Goal: Information Seeking & Learning: Compare options

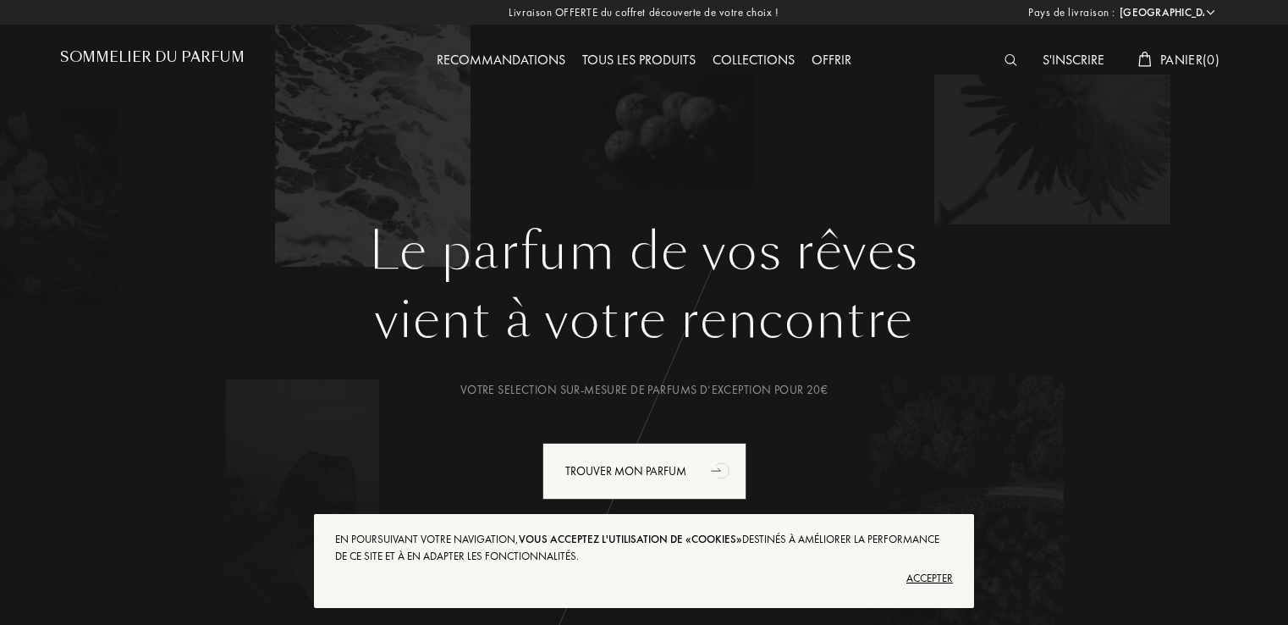
select select "FR"
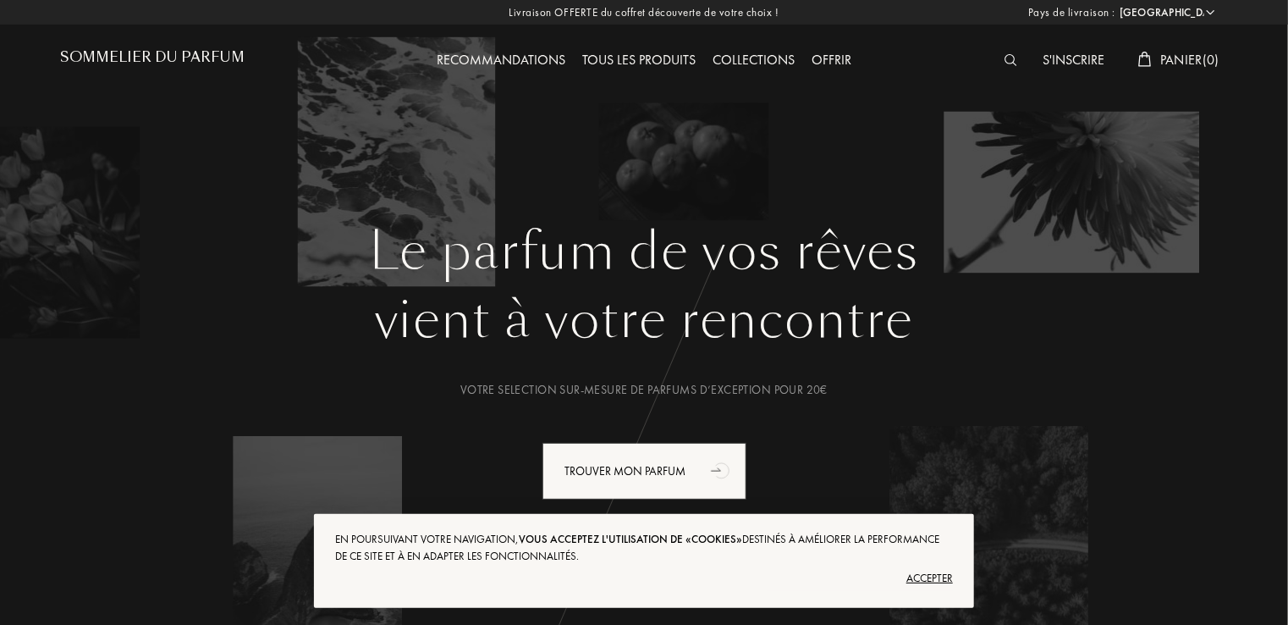
click at [938, 576] on div "Accepter" at bounding box center [644, 578] width 618 height 27
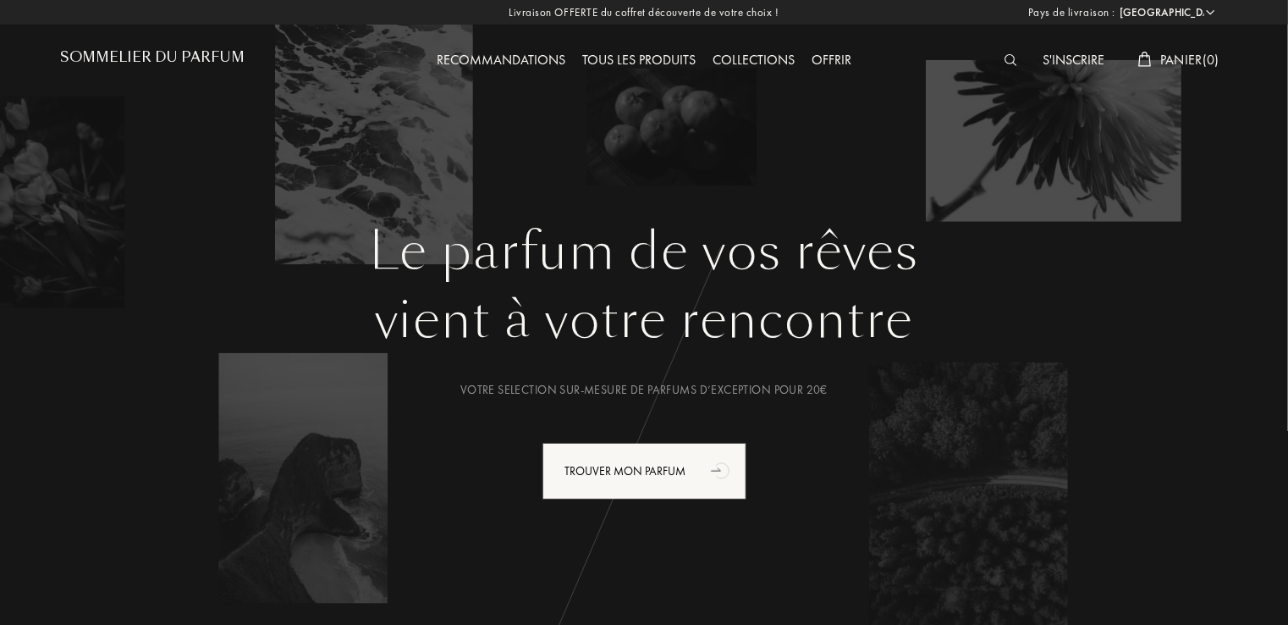
click at [635, 59] on div "Tous les produits" at bounding box center [639, 61] width 130 height 22
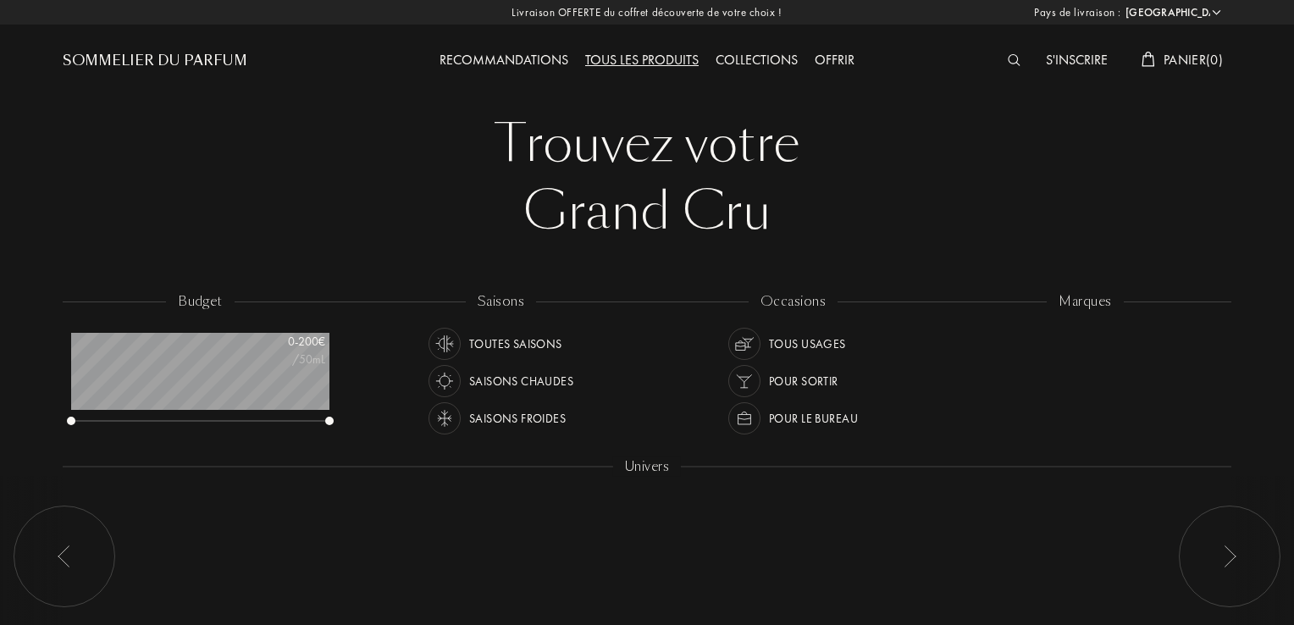
select select "FR"
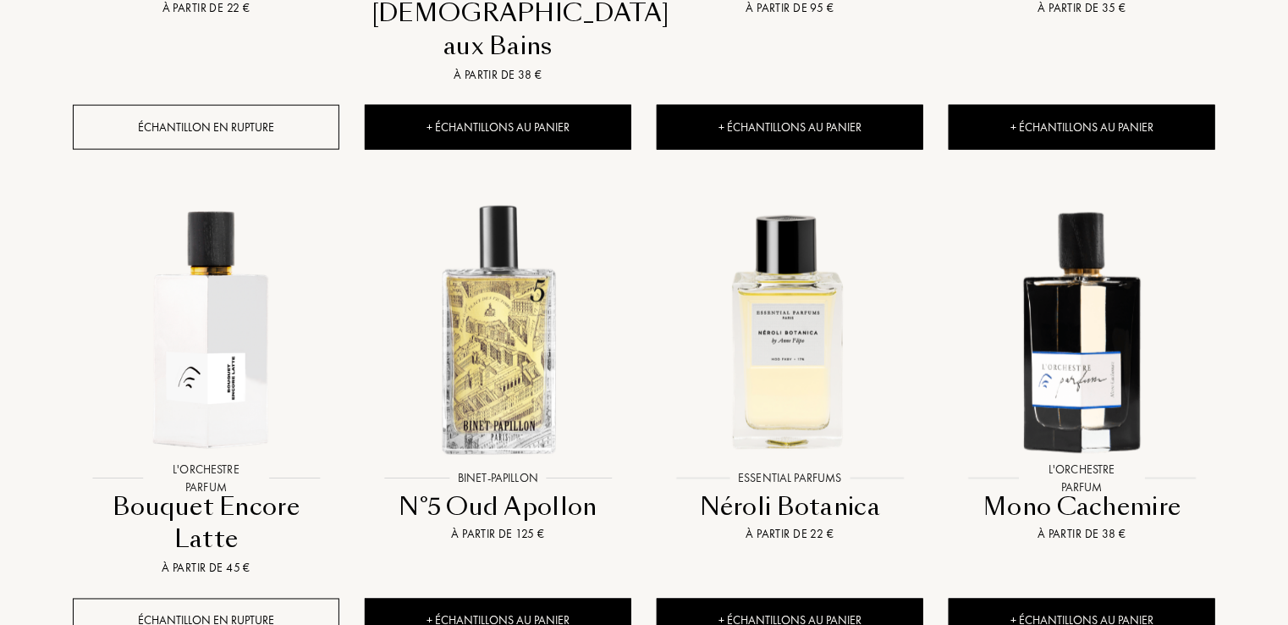
scroll to position [1641, 0]
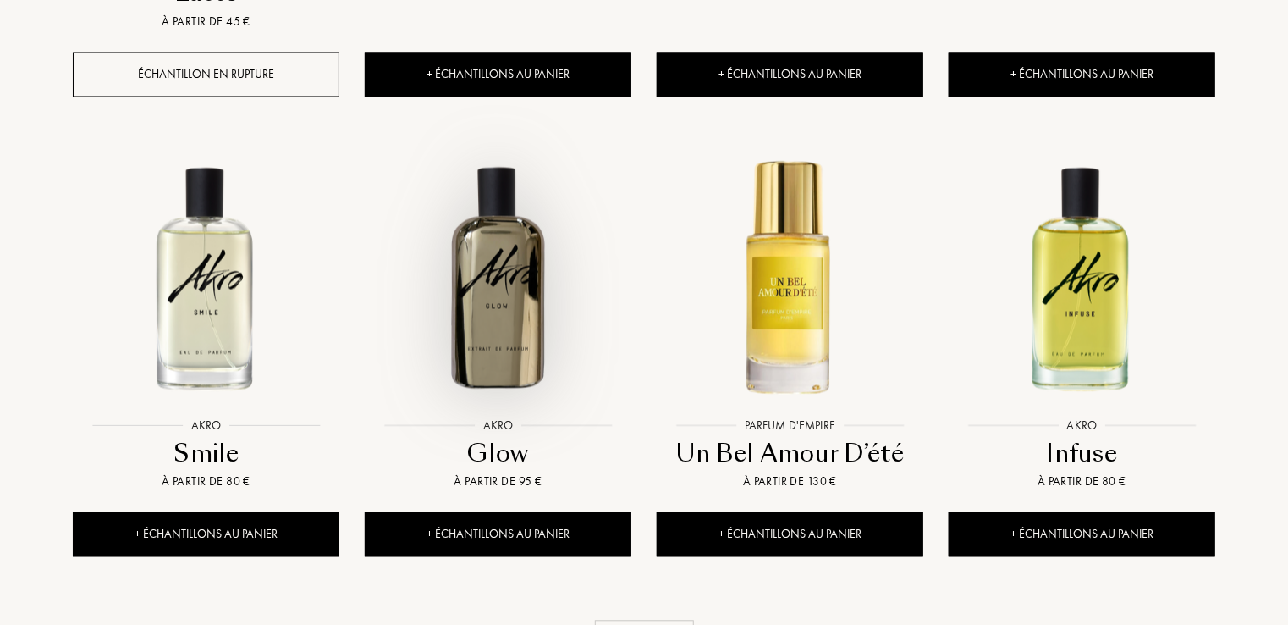
click at [498, 212] on img at bounding box center [498, 276] width 263 height 263
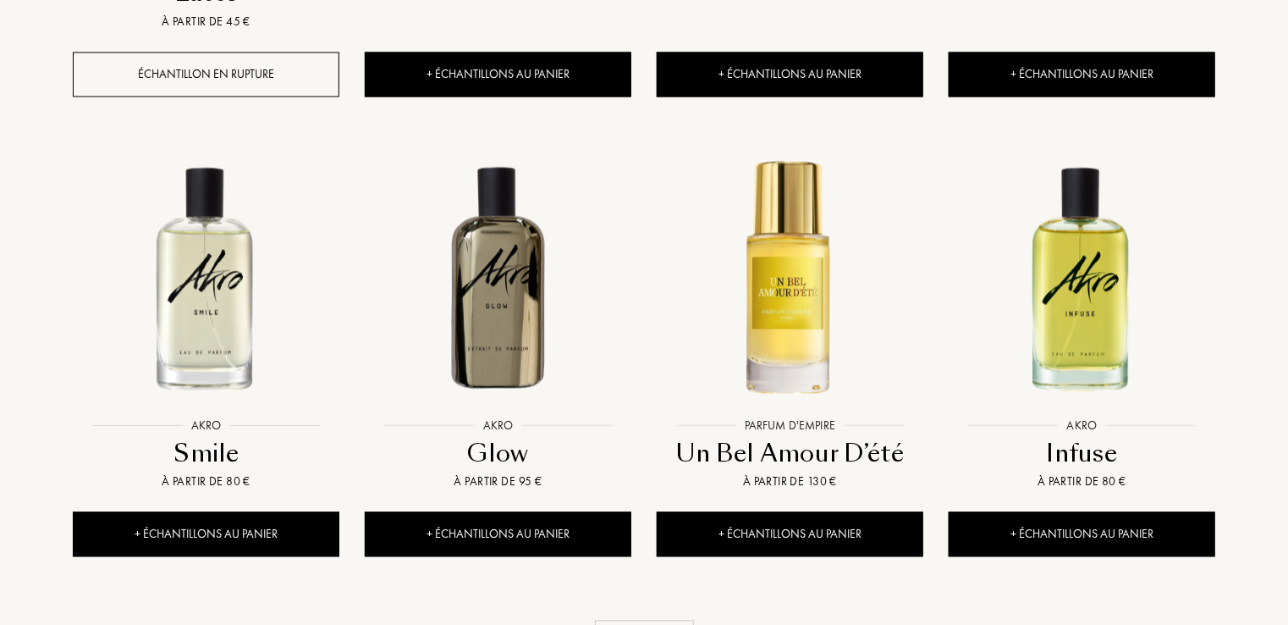
click at [217, 192] on img at bounding box center [205, 276] width 263 height 263
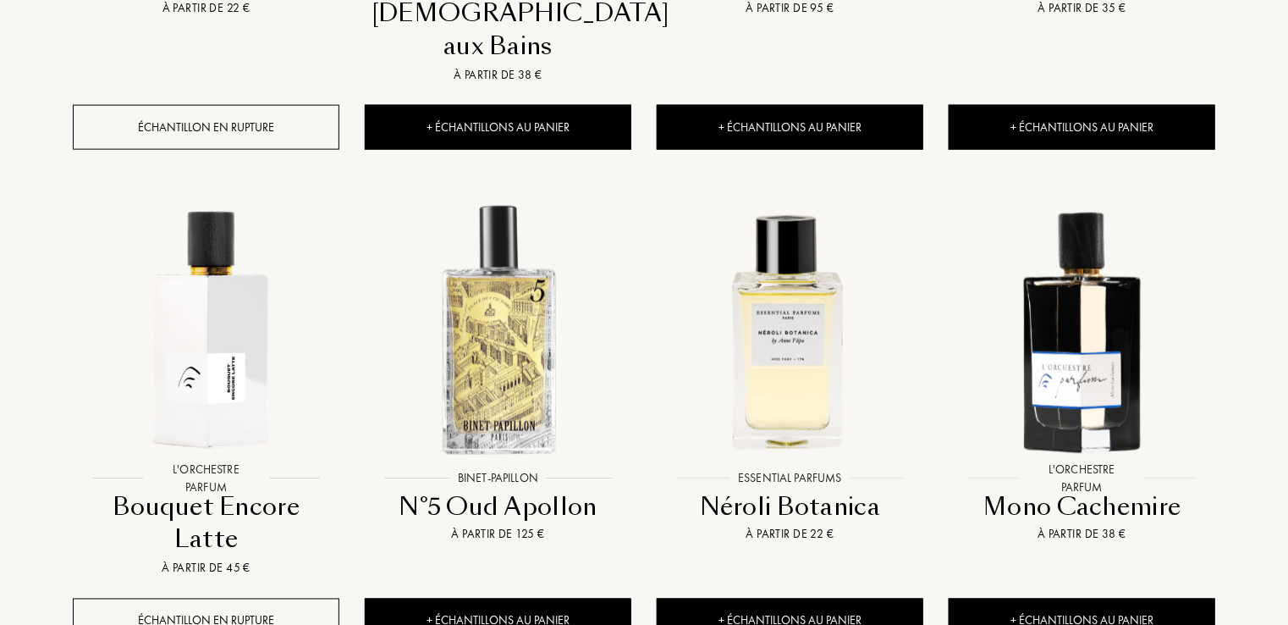
scroll to position [547, 0]
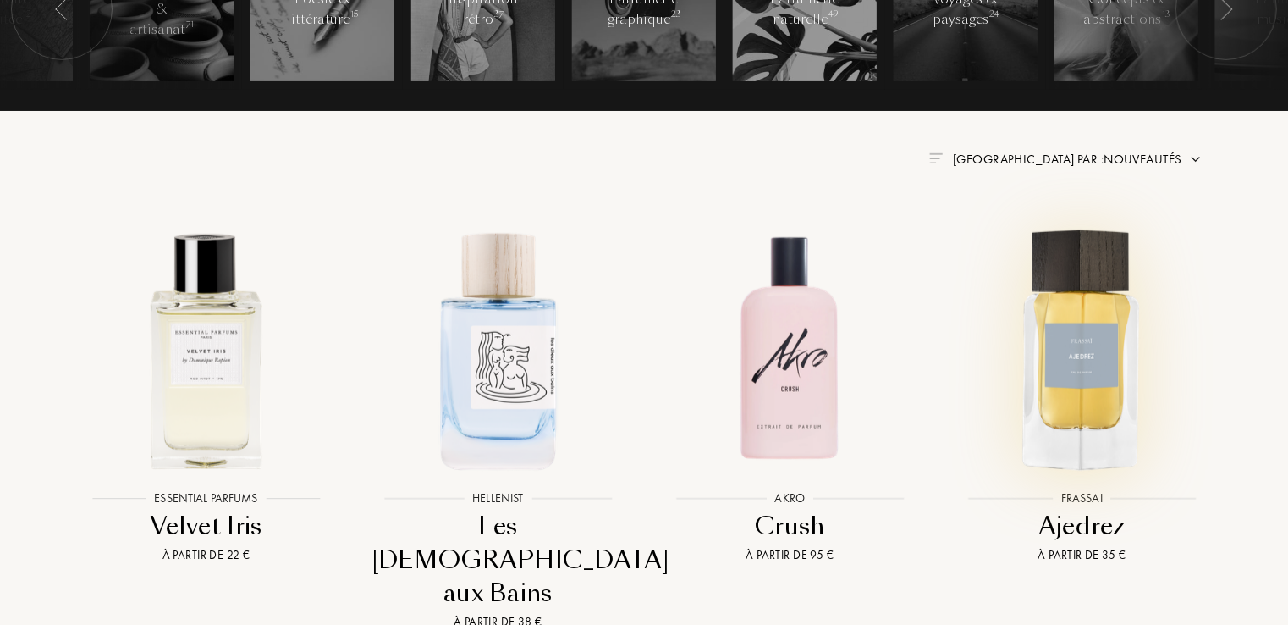
click at [1068, 313] on img at bounding box center [1082, 349] width 263 height 263
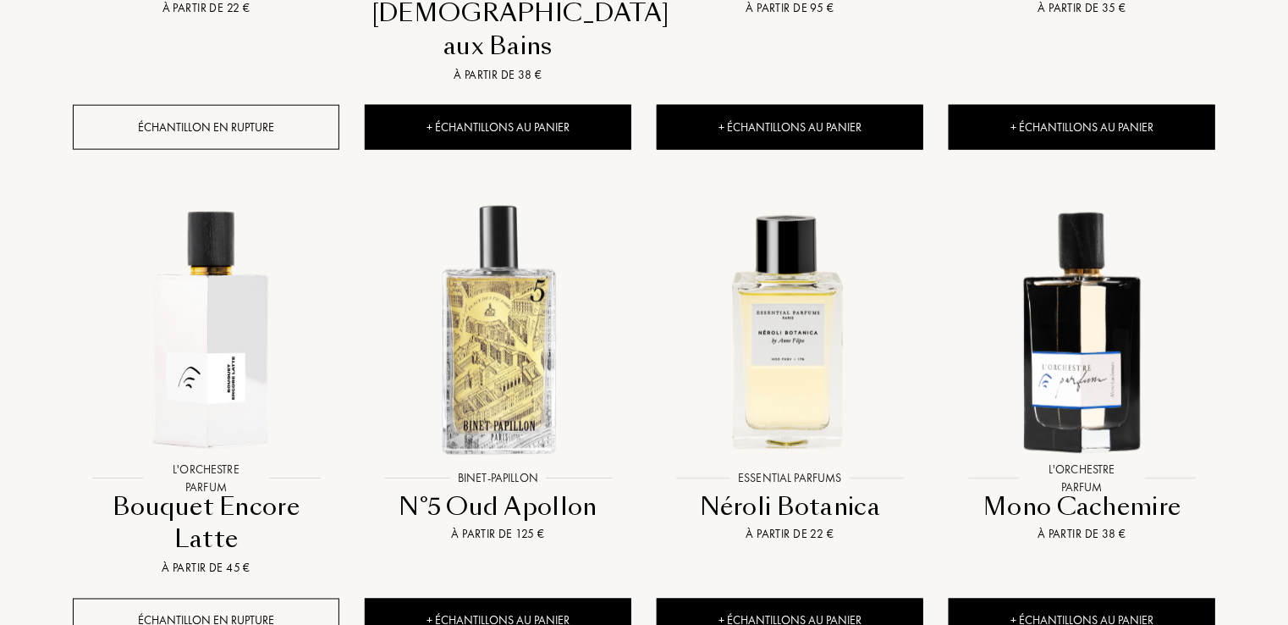
scroll to position [1641, 0]
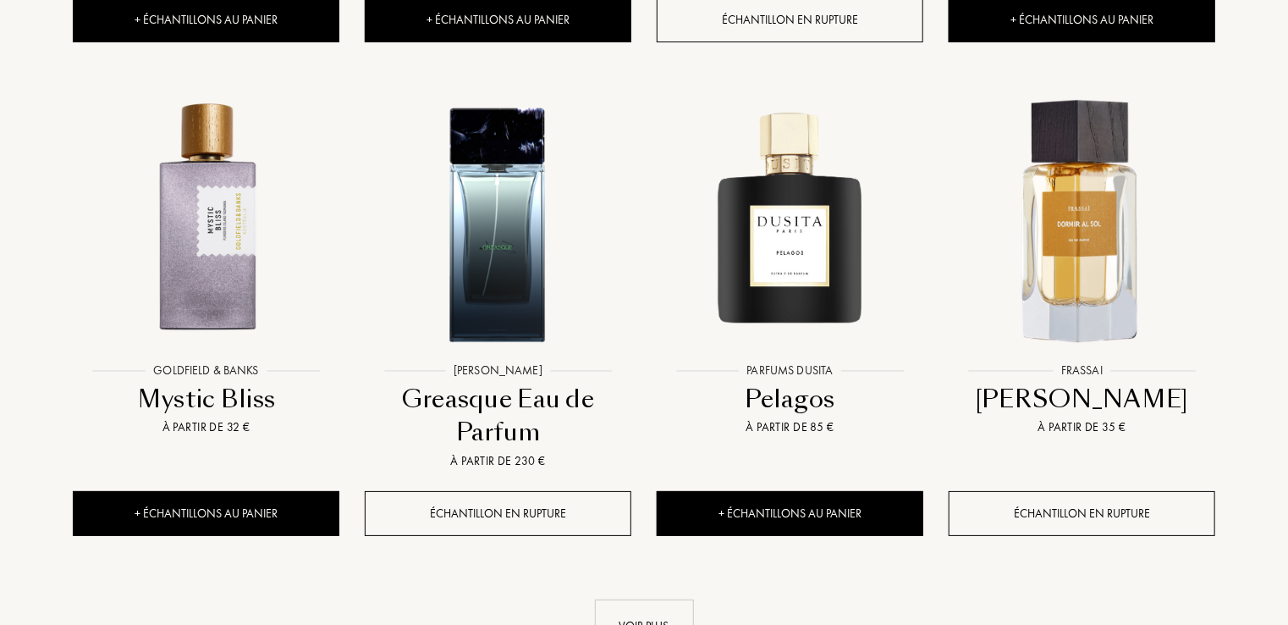
scroll to position [3097, 0]
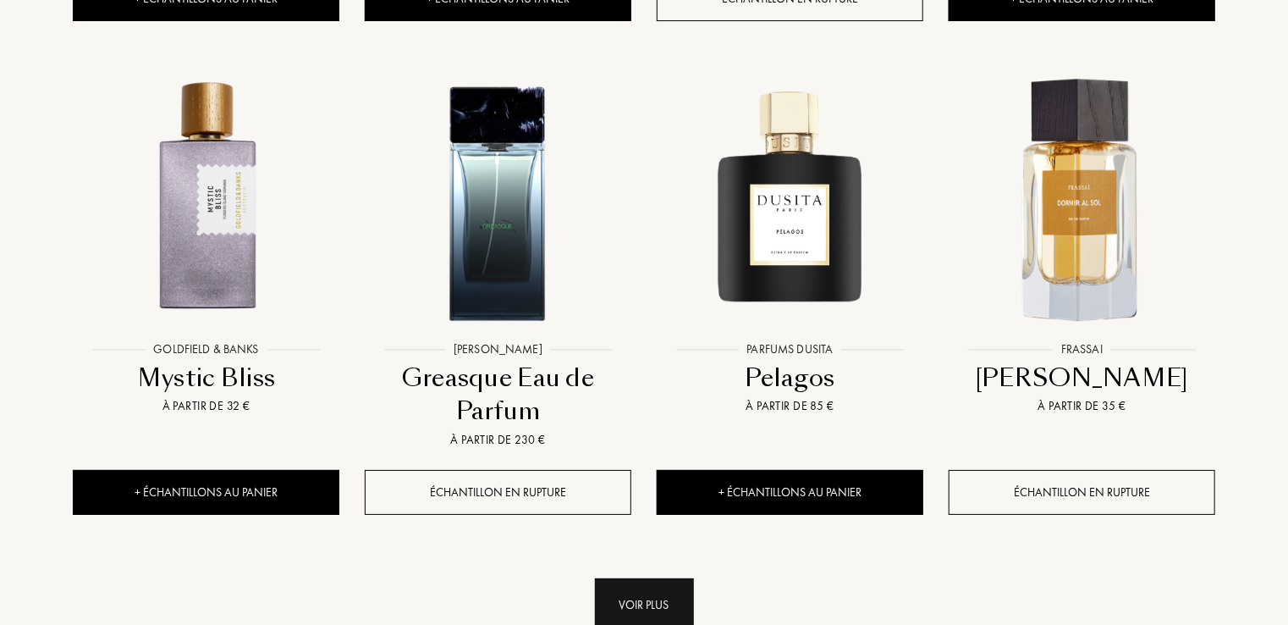
click at [667, 578] on div "Voir plus" at bounding box center [644, 604] width 99 height 53
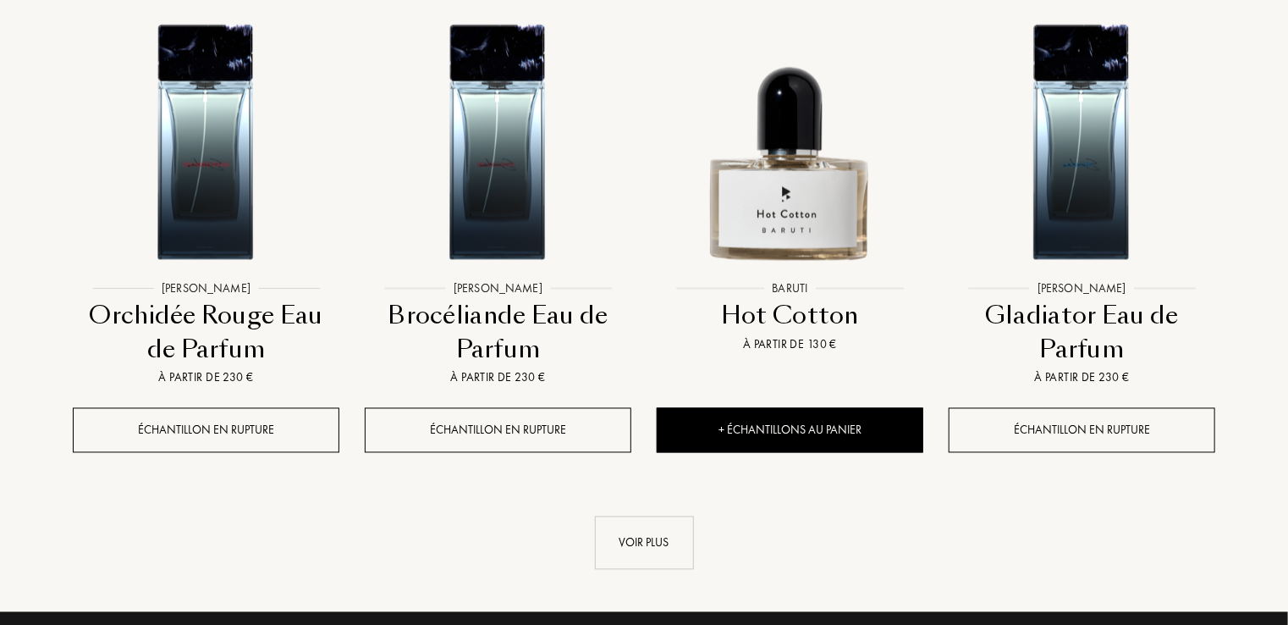
scroll to position [4620, 0]
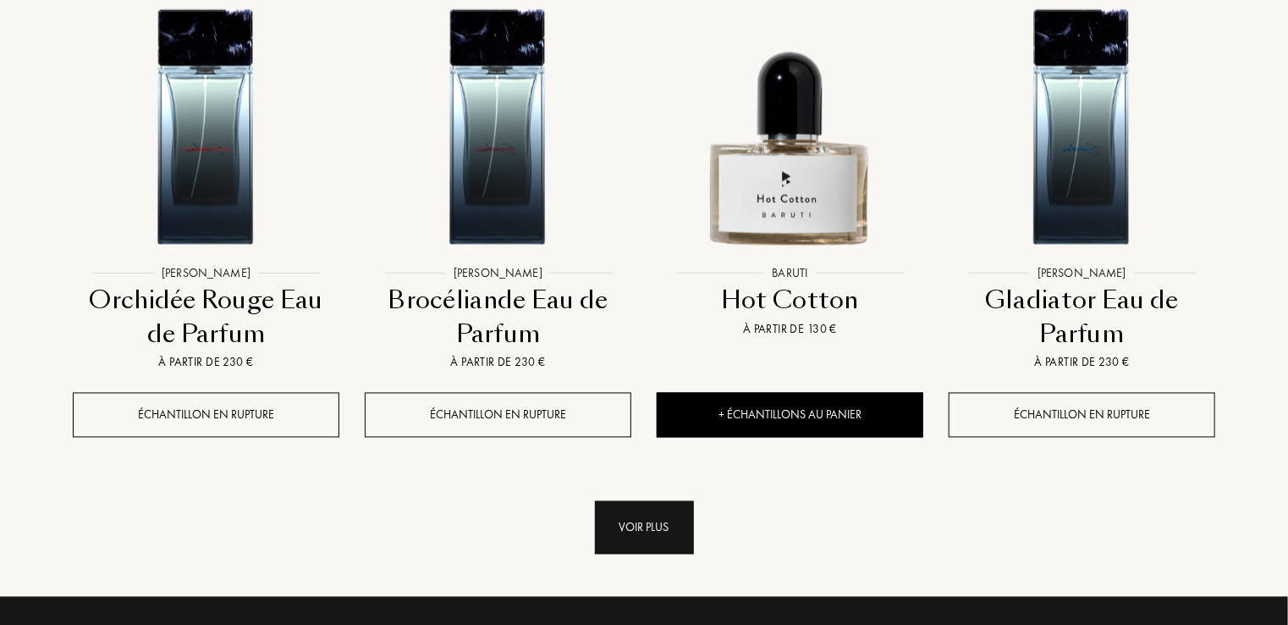
click at [645, 501] on div "Voir plus" at bounding box center [644, 527] width 99 height 53
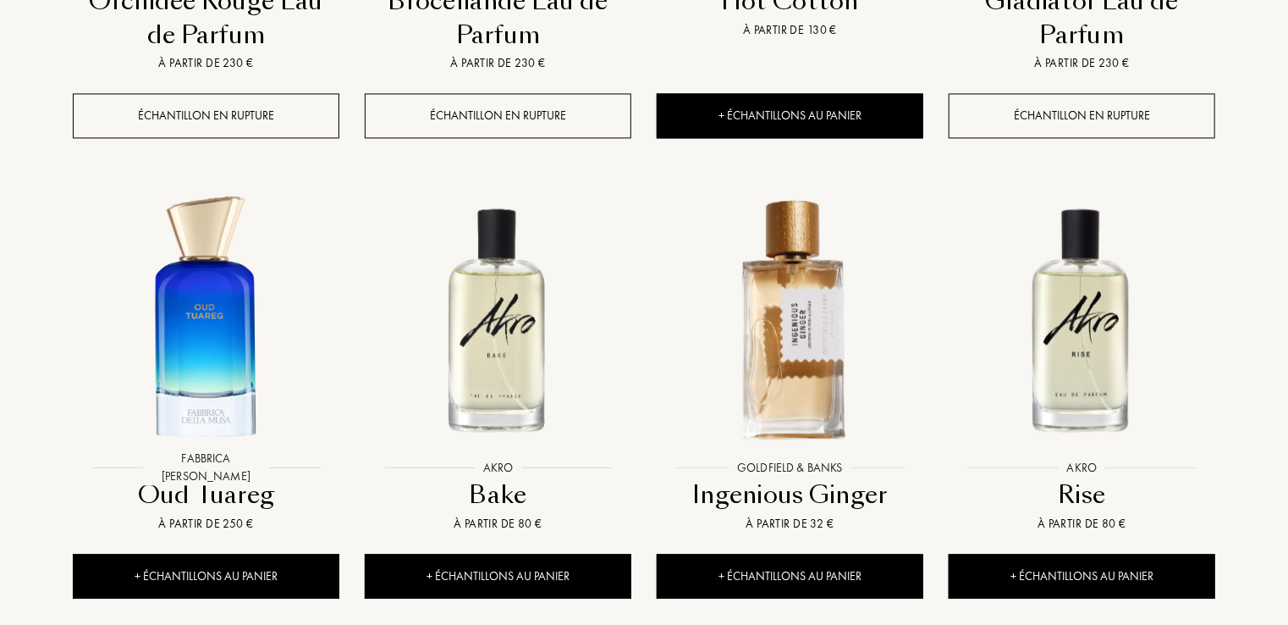
scroll to position [4925, 0]
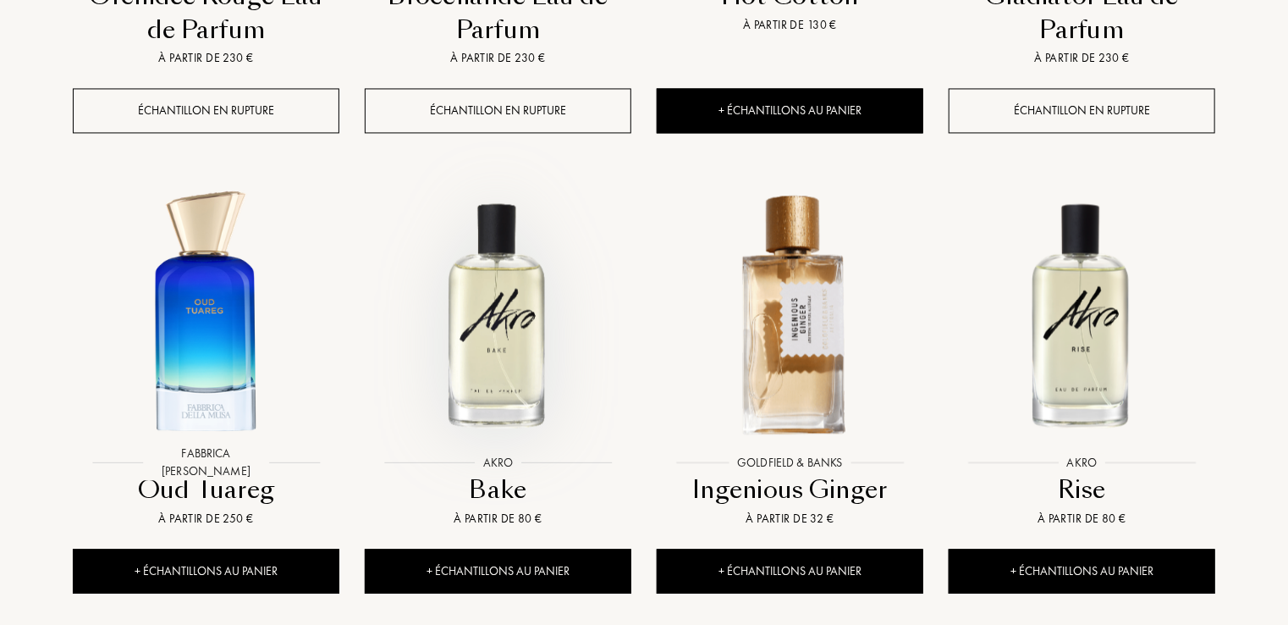
click at [536, 217] on img at bounding box center [498, 312] width 263 height 263
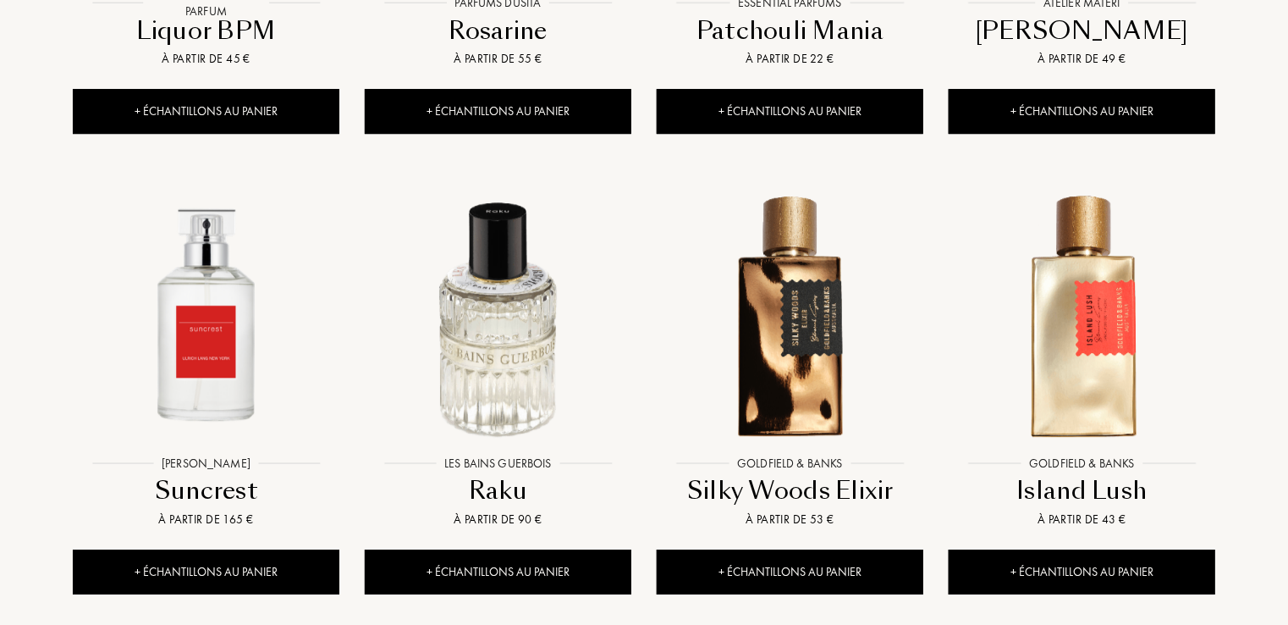
scroll to position [5878, 0]
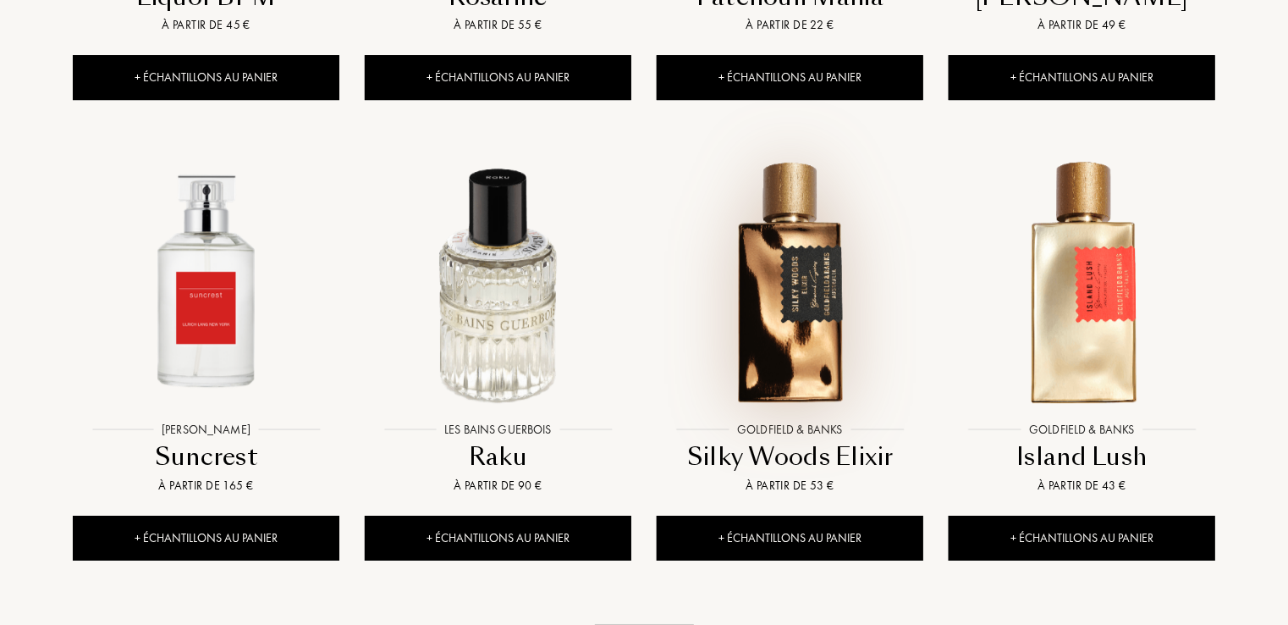
click at [750, 198] on img at bounding box center [790, 279] width 263 height 263
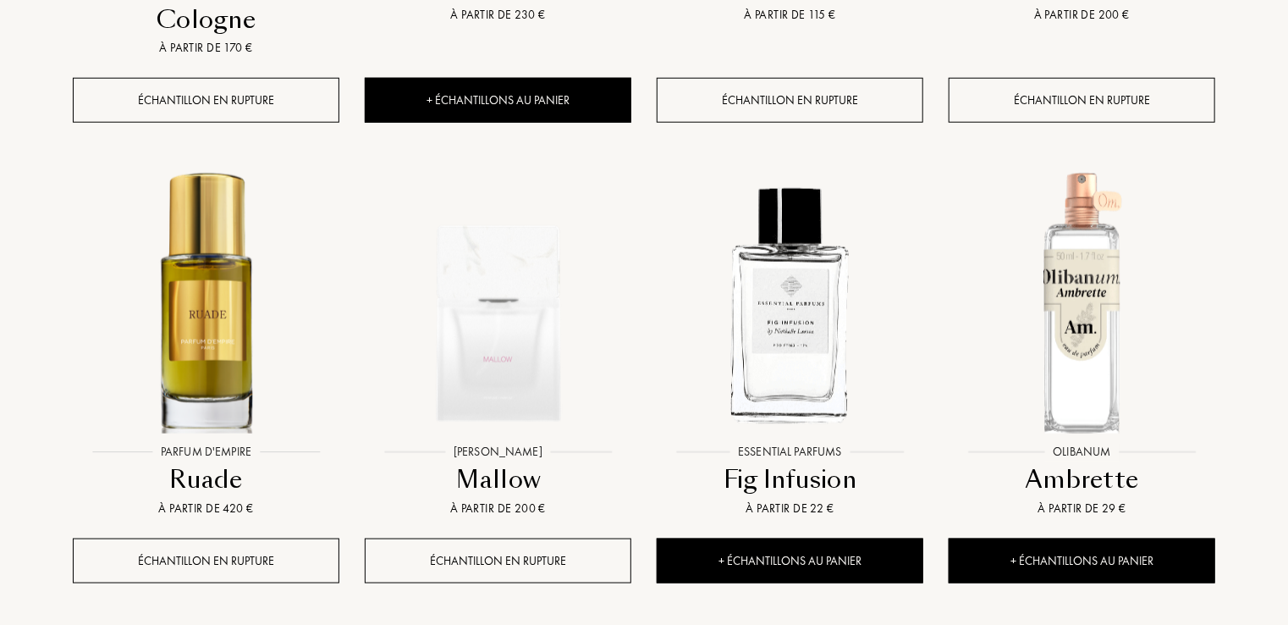
scroll to position [7306, 0]
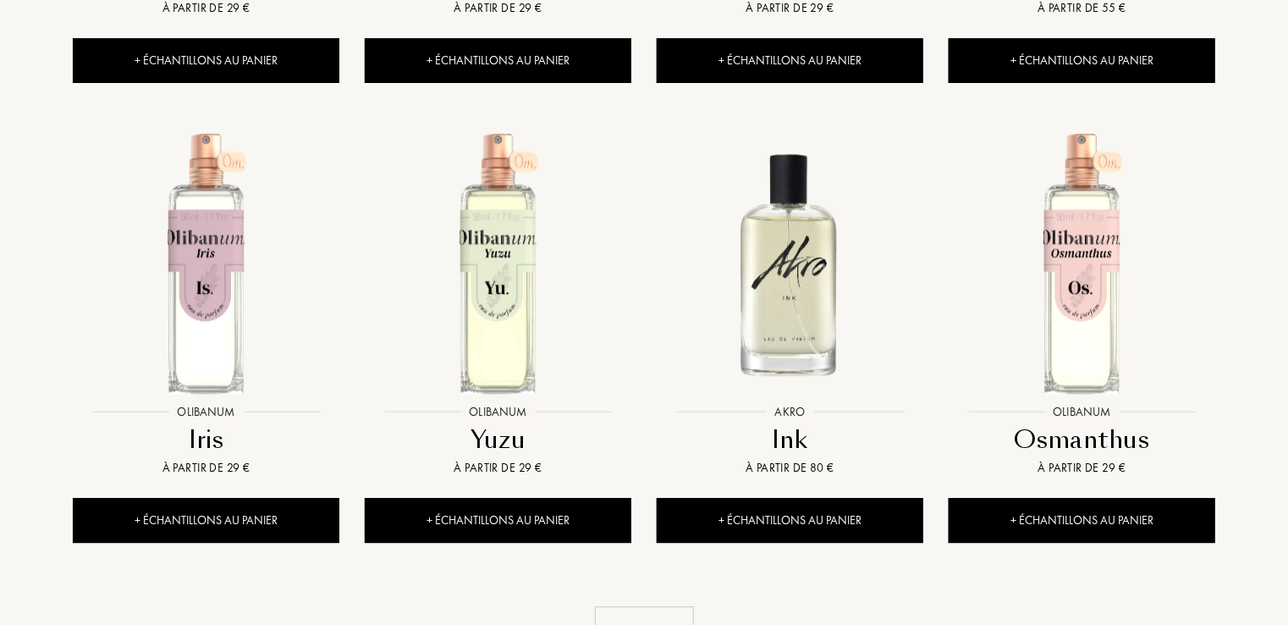
scroll to position [8729, 0]
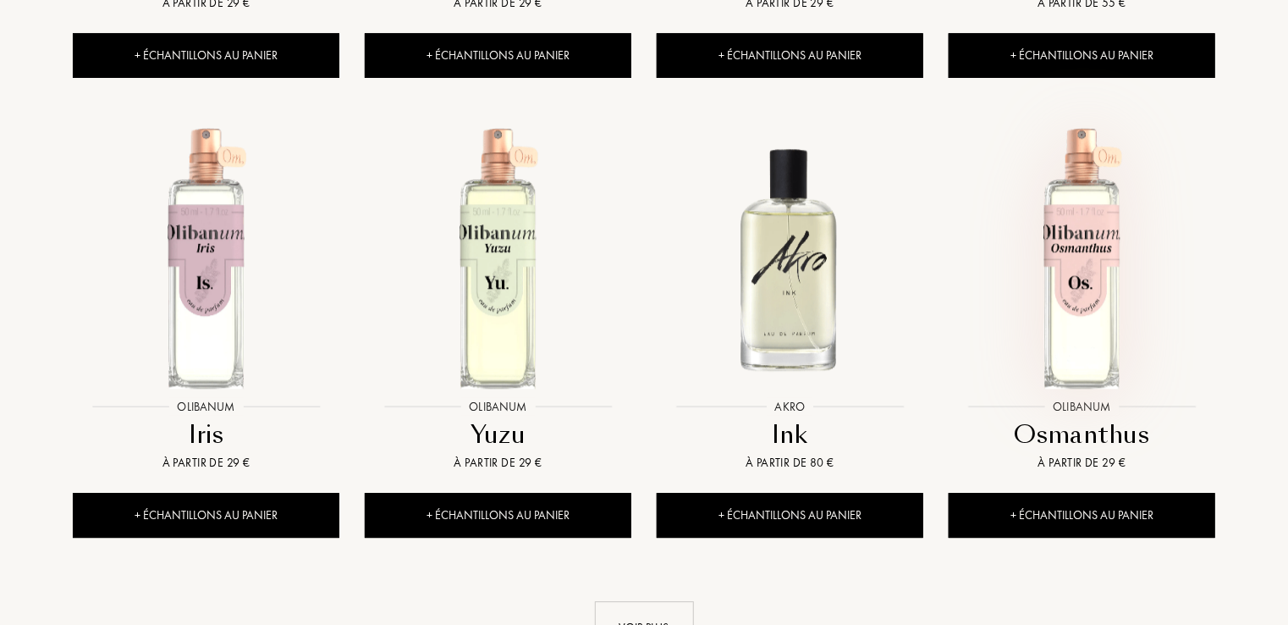
click at [1077, 150] on img at bounding box center [1082, 257] width 263 height 263
click at [642, 601] on div "Voir plus" at bounding box center [644, 627] width 99 height 53
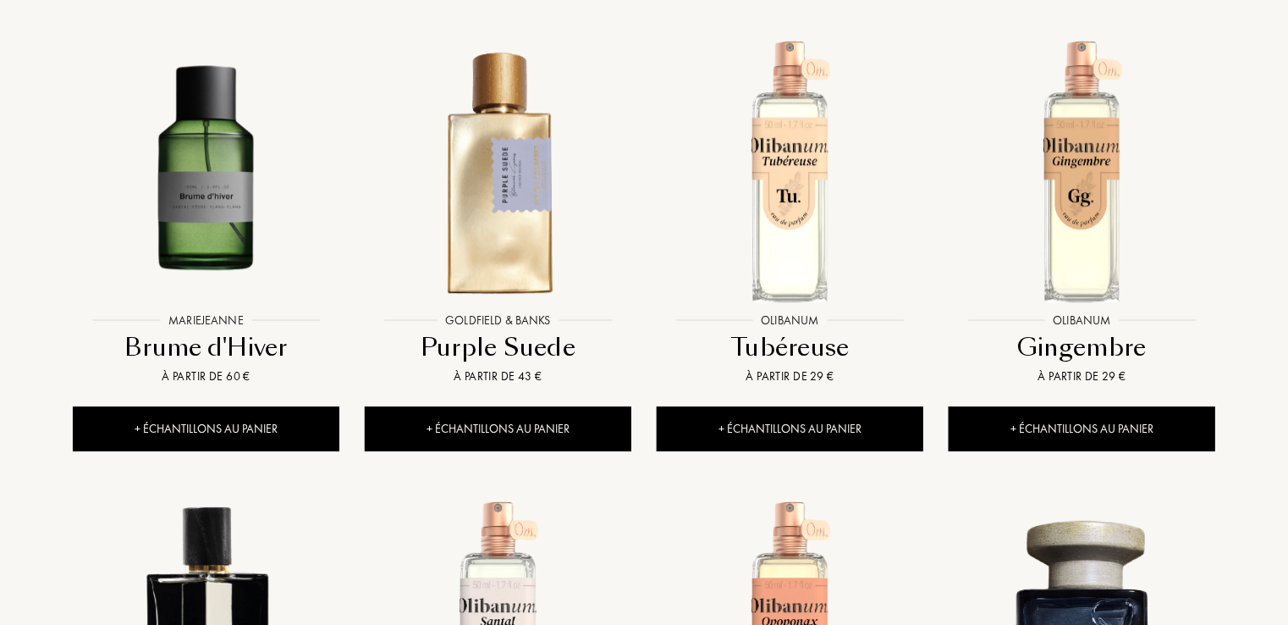
scroll to position [9822, 0]
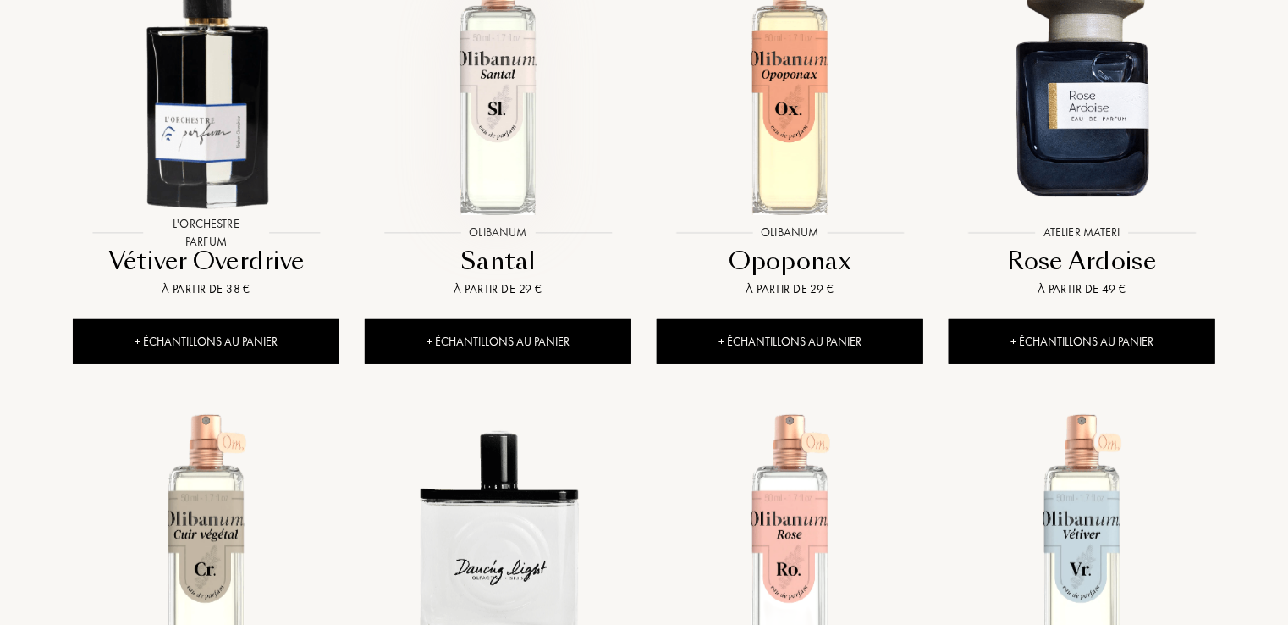
click at [494, 48] on img at bounding box center [498, 84] width 263 height 263
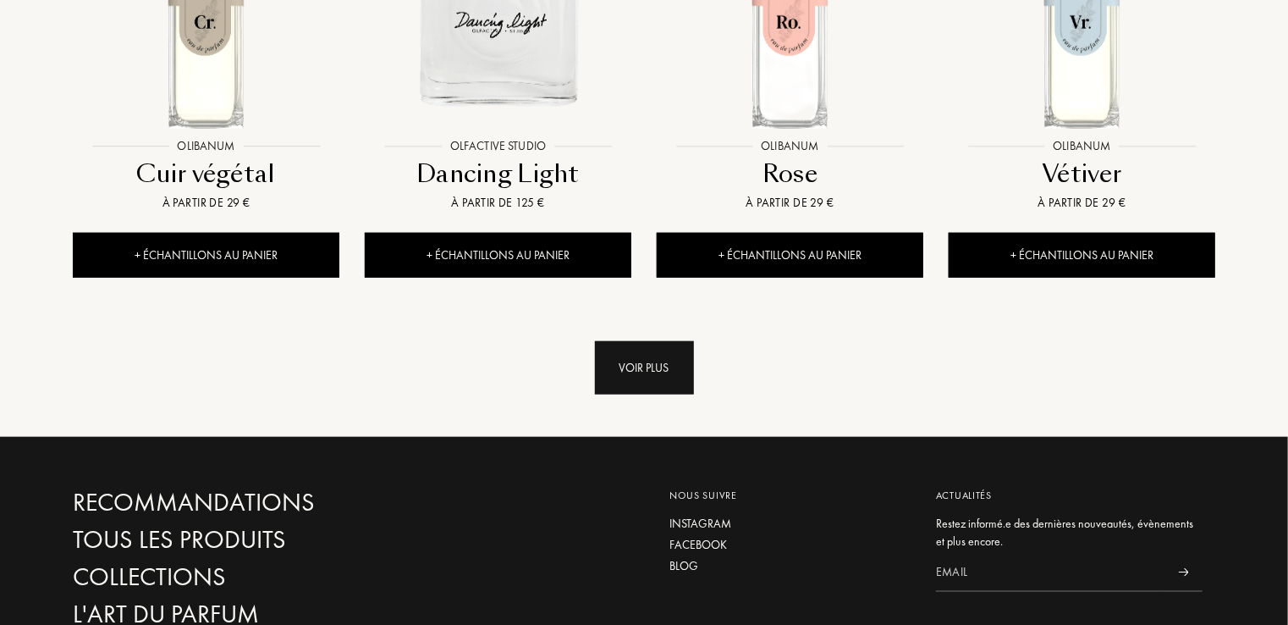
click at [633, 341] on div "Voir plus" at bounding box center [644, 367] width 99 height 53
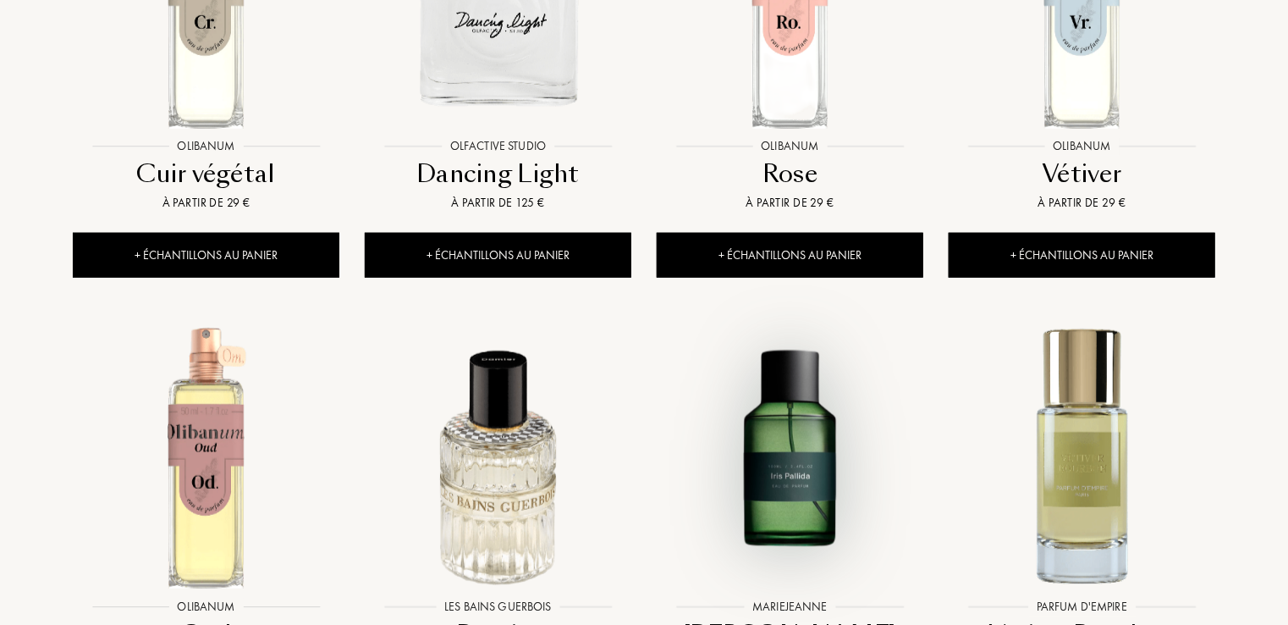
click at [845, 326] on img at bounding box center [790, 457] width 263 height 263
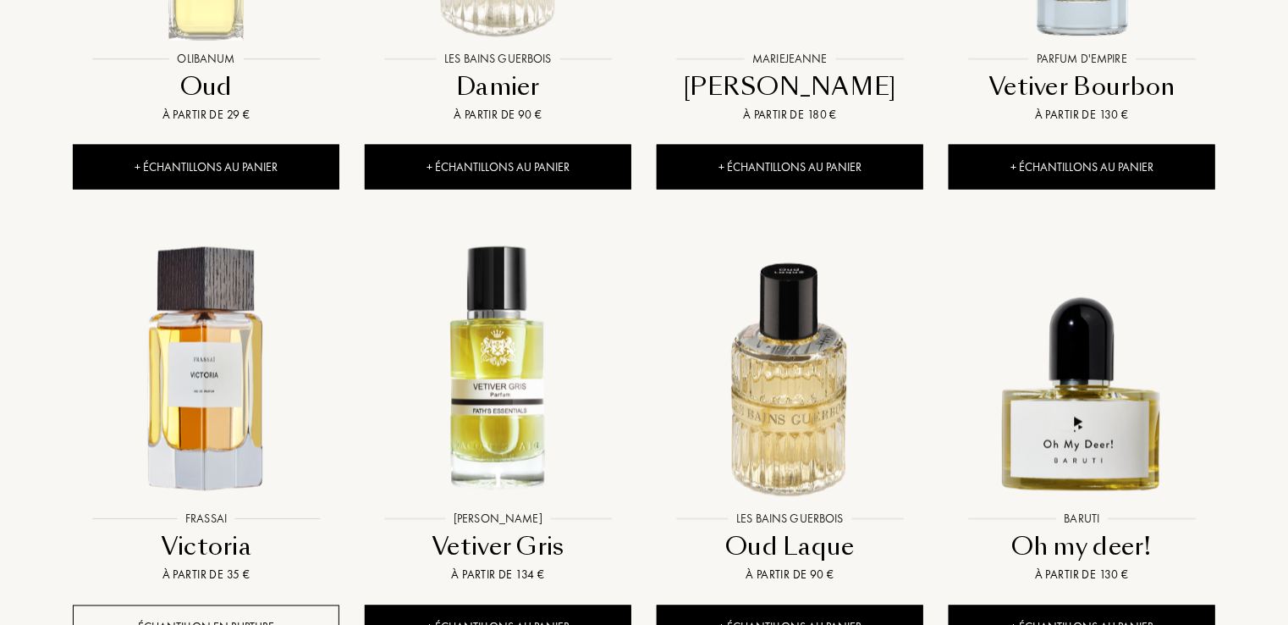
scroll to position [11463, 0]
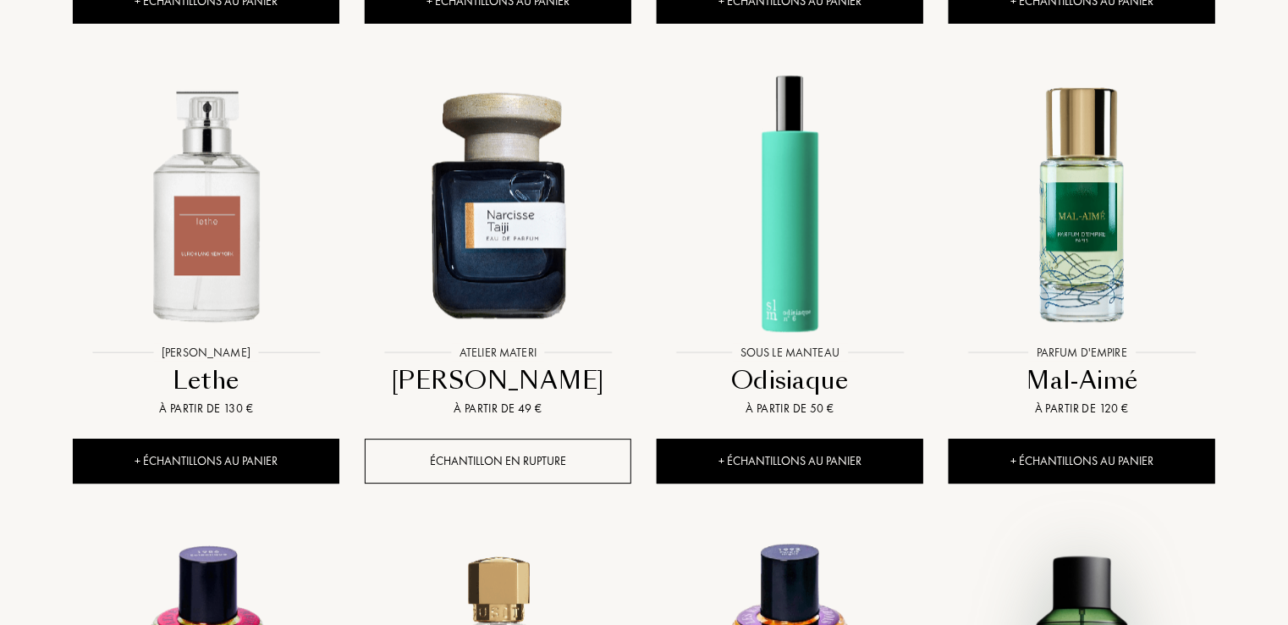
scroll to position [12005, 0]
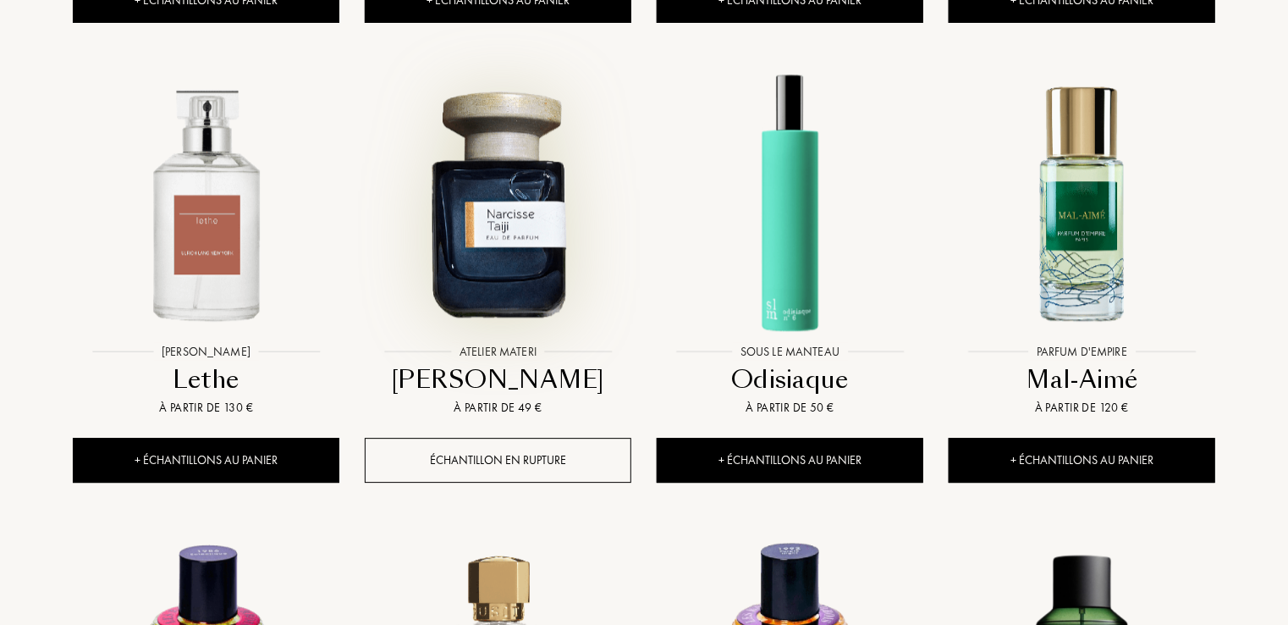
click at [519, 130] on img at bounding box center [498, 202] width 263 height 263
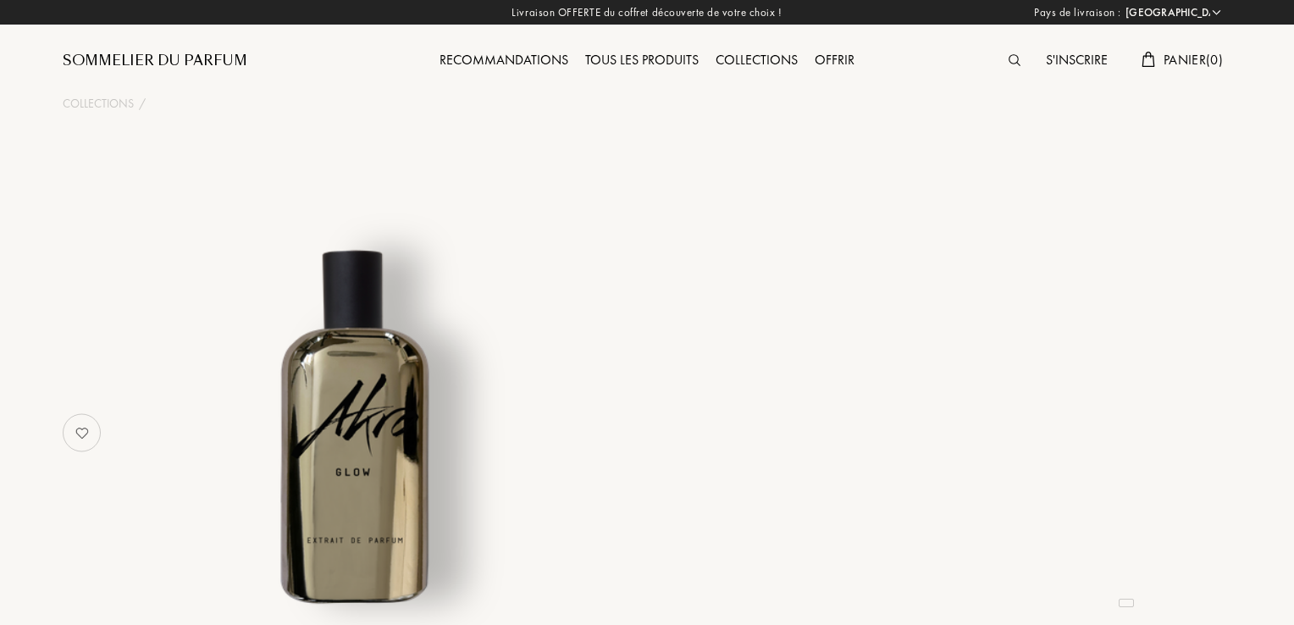
select select "FR"
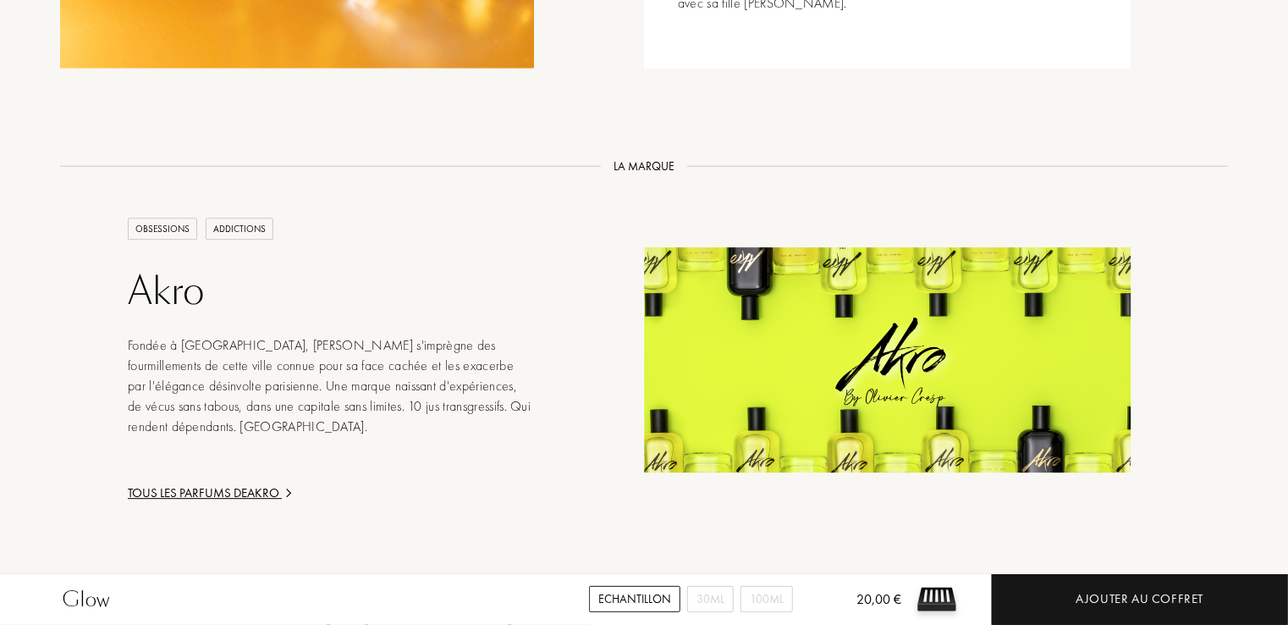
scroll to position [1641, 0]
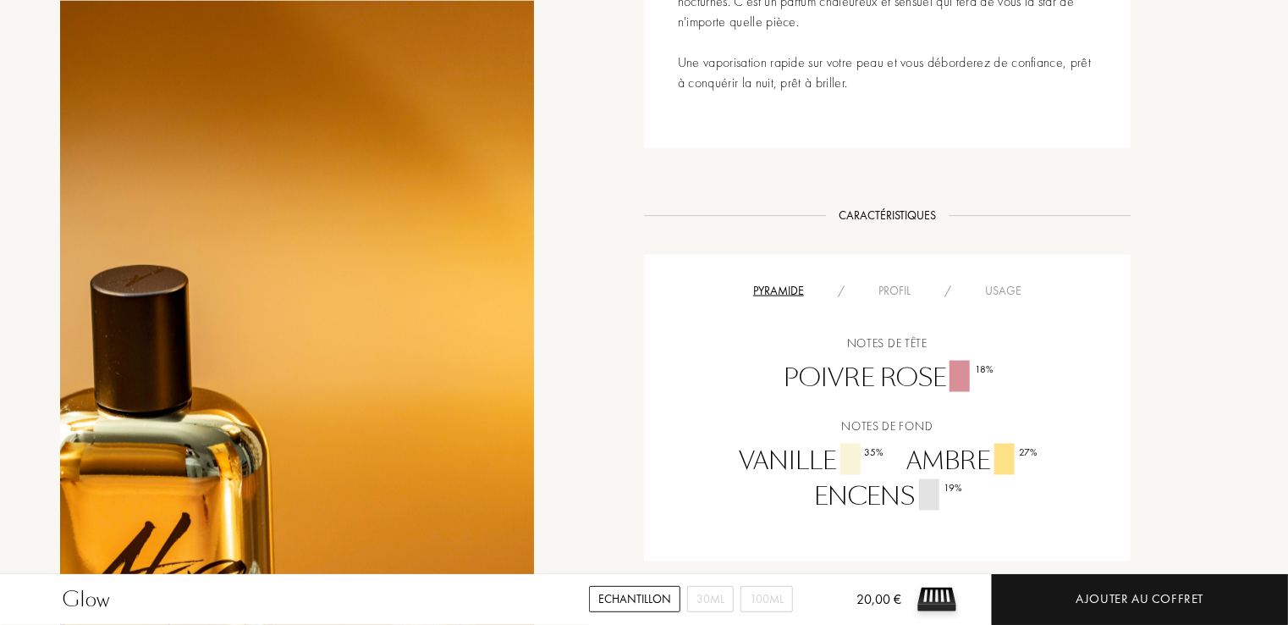
click at [1288, 21] on div "Glow Echantillon 30mL 100mL 20,00 € Ajouter au coffret Collections / Akro / Glo…" at bounding box center [644, 419] width 1288 height 3026
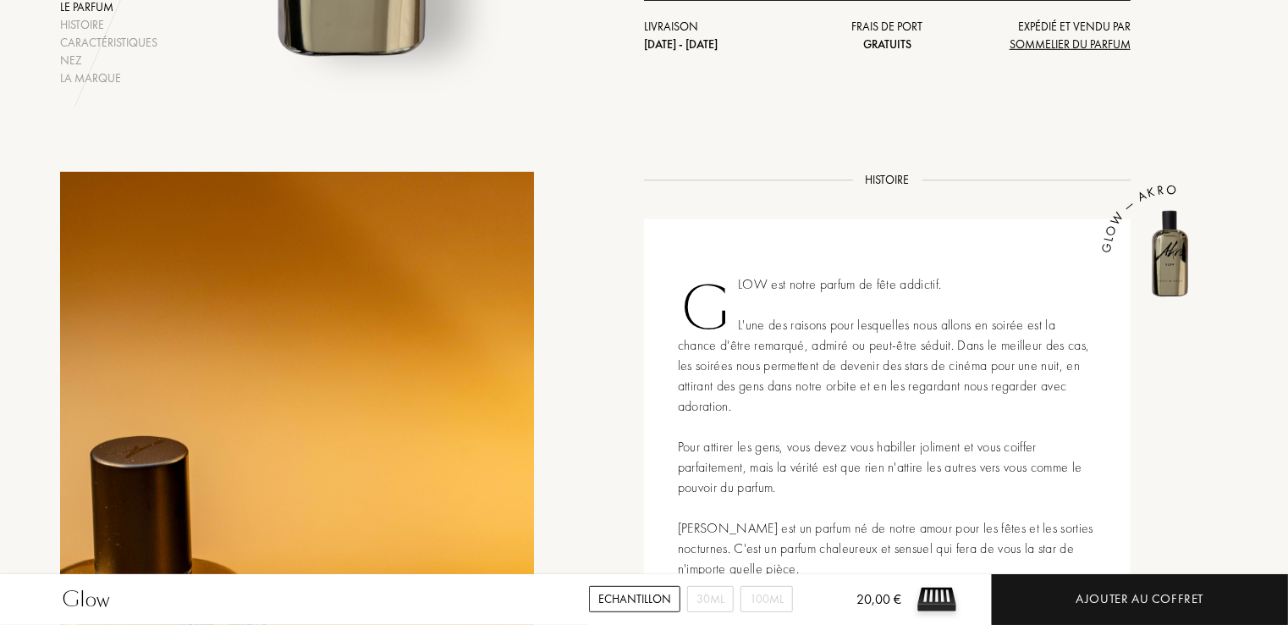
scroll to position [0, 0]
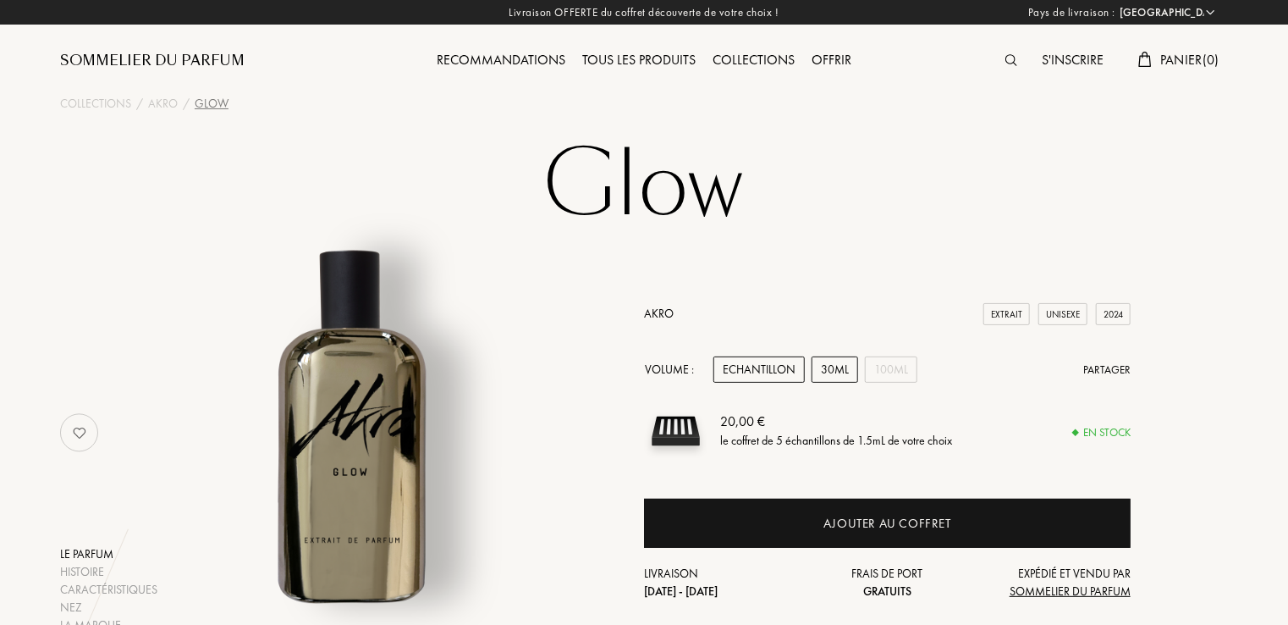
click at [844, 374] on div "30mL" at bounding box center [835, 369] width 47 height 26
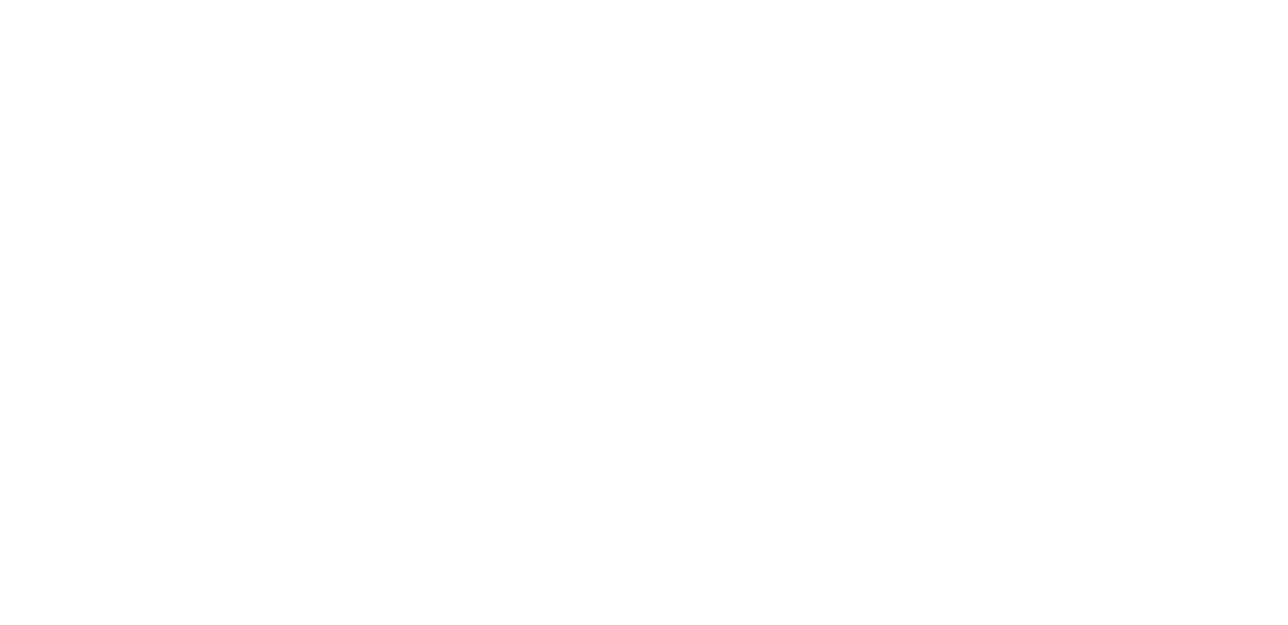
select select "FR"
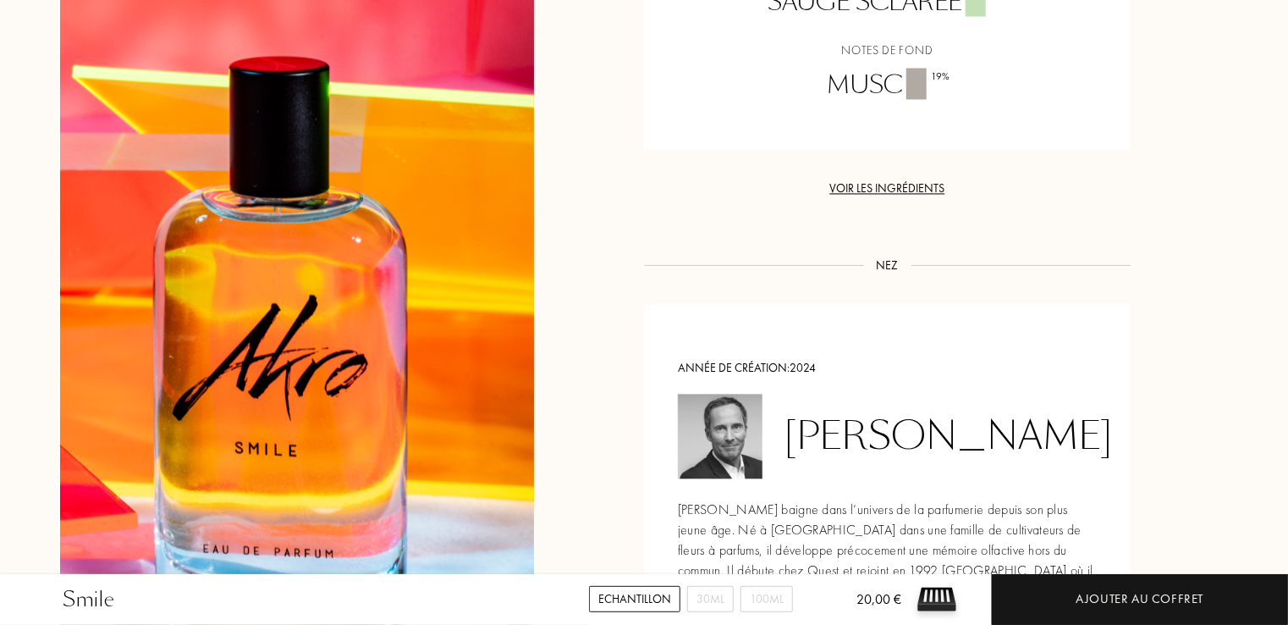
scroll to position [2187, 0]
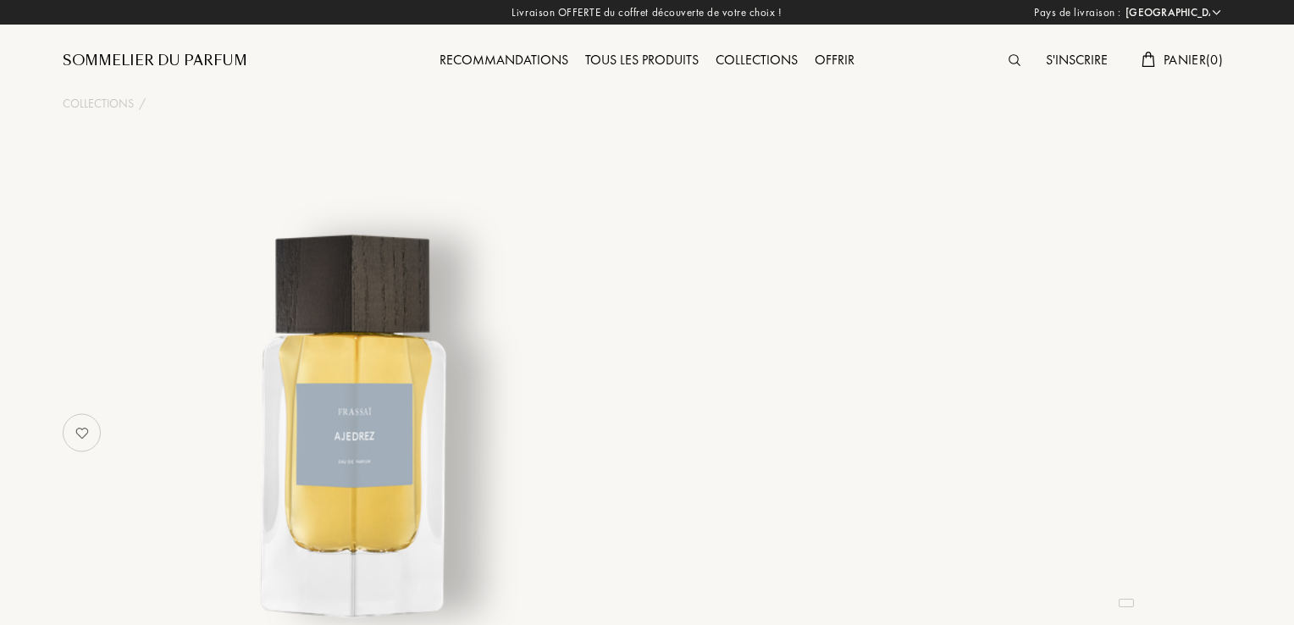
select select "FR"
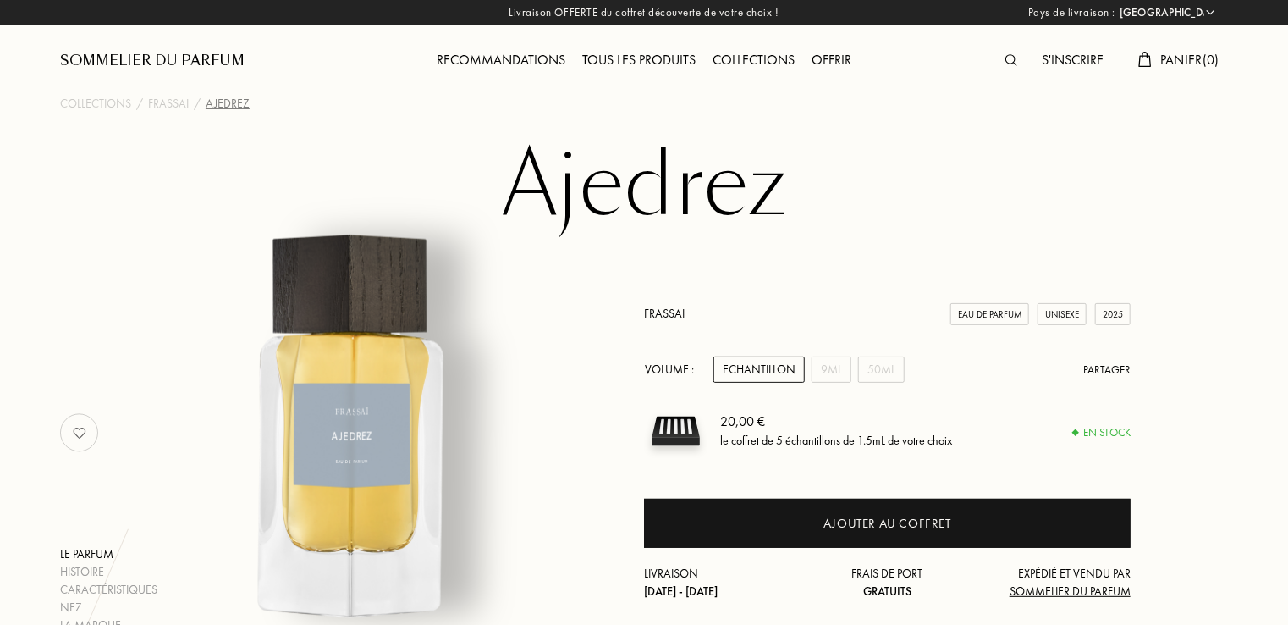
click at [830, 378] on div "9mL" at bounding box center [832, 369] width 40 height 26
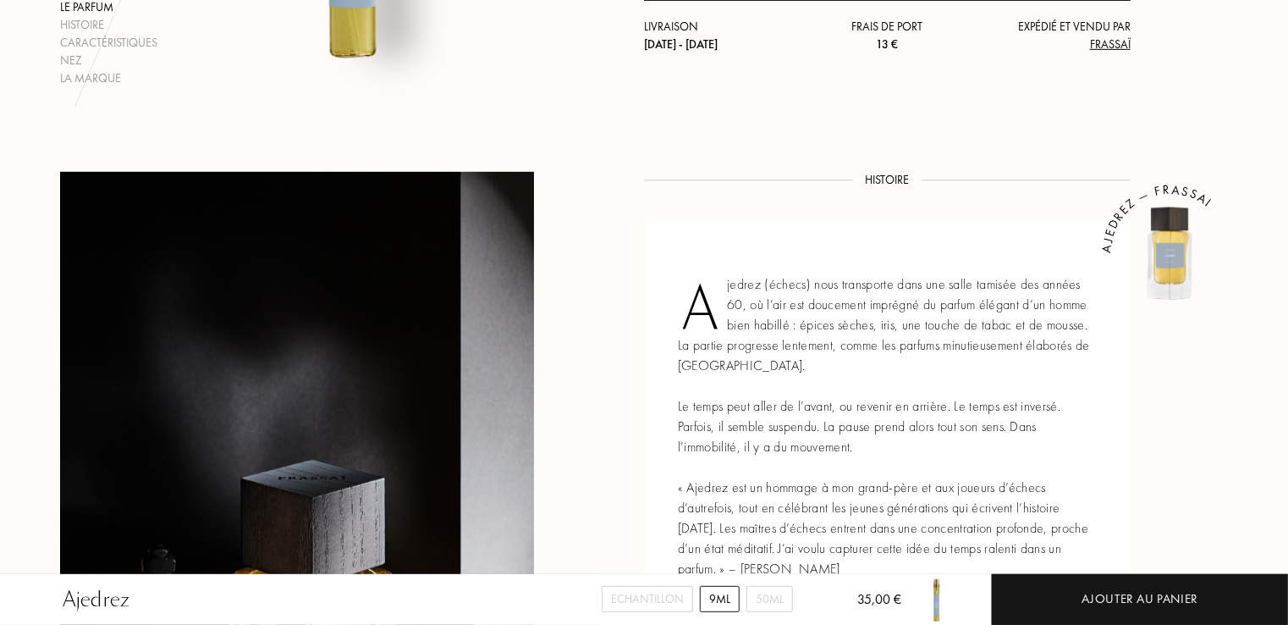
scroll to position [1094, 0]
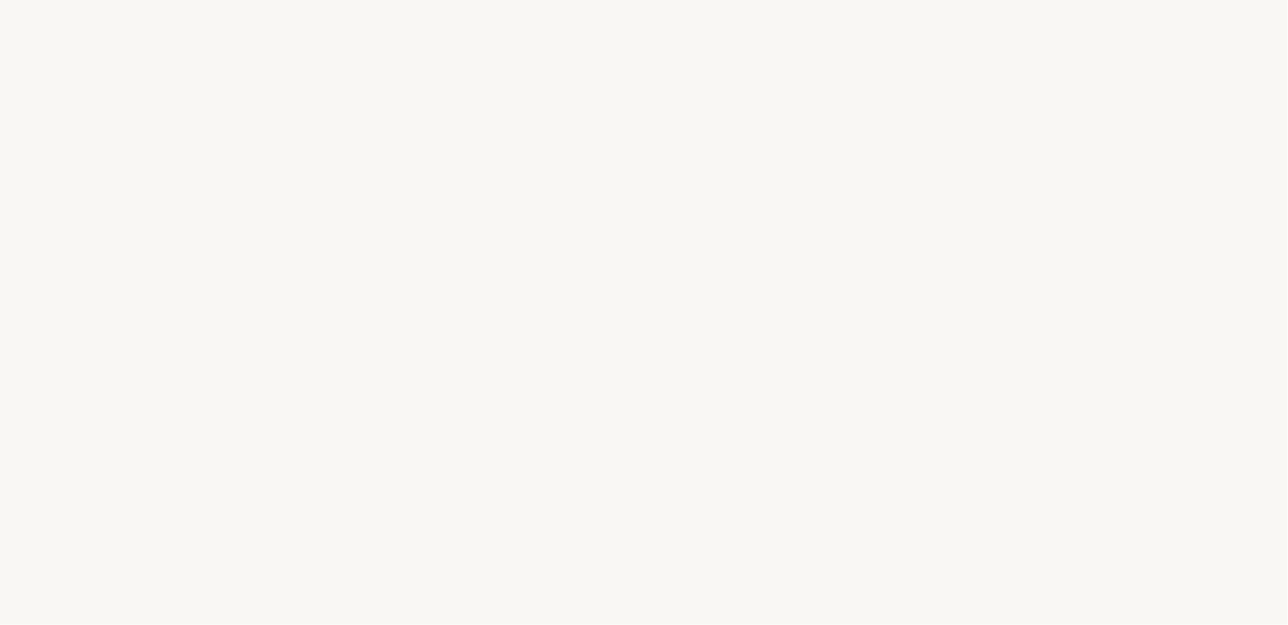
select select "FR"
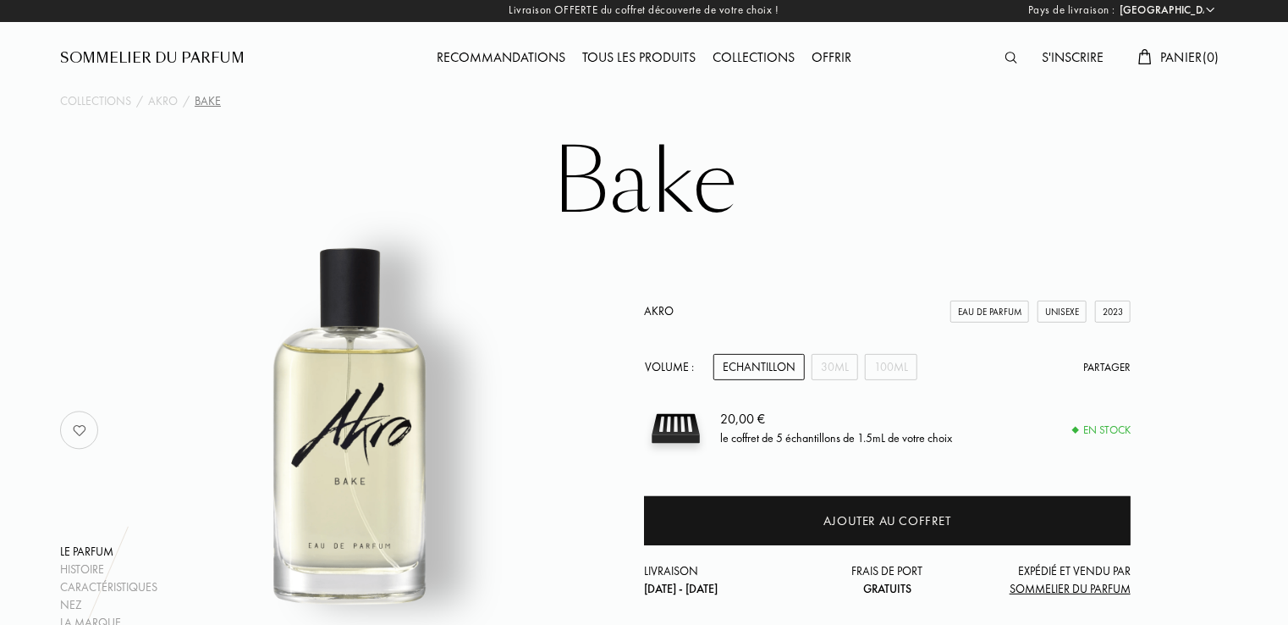
scroll to position [3, 0]
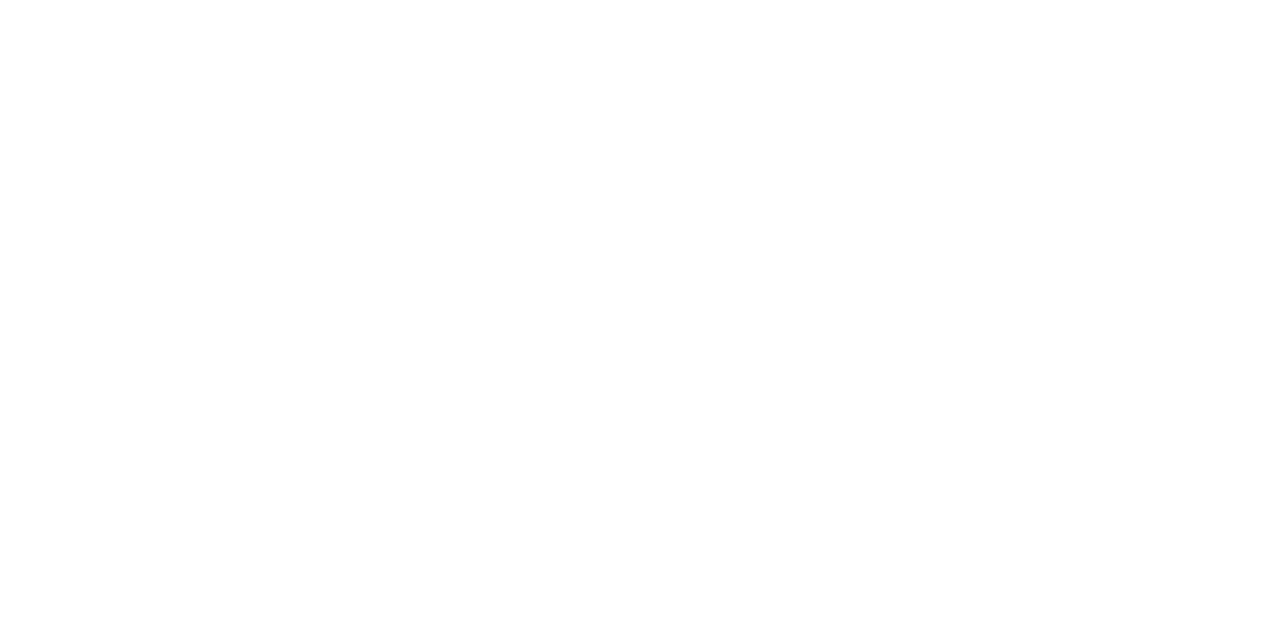
select select "FR"
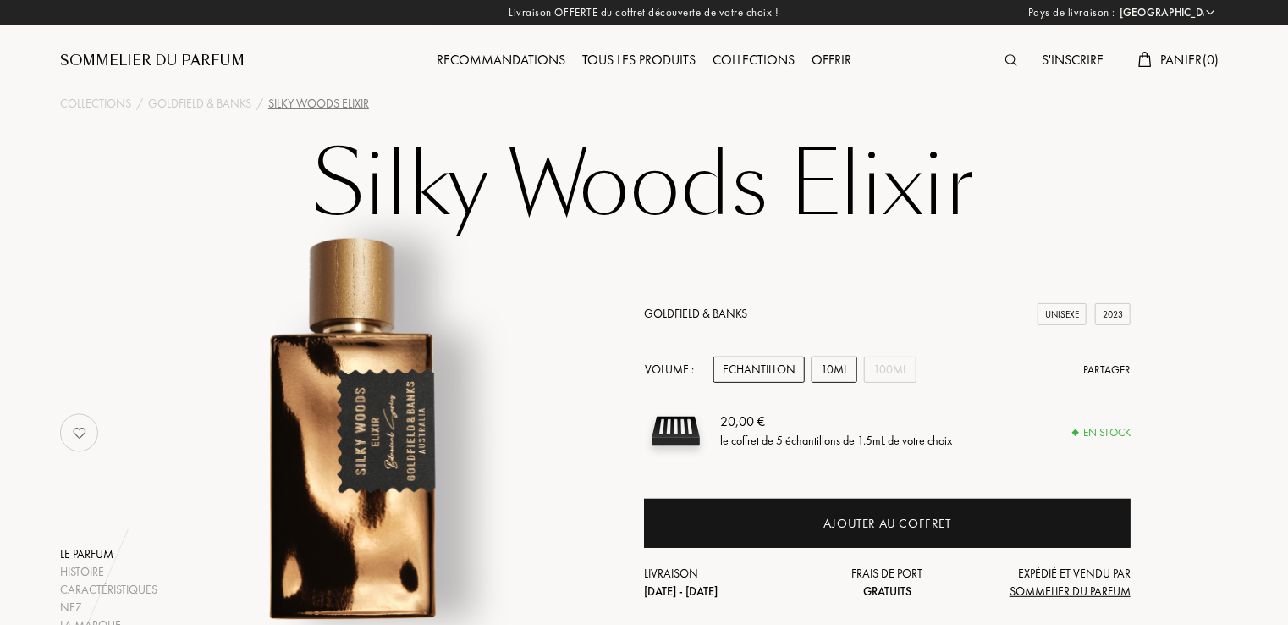
click at [830, 358] on div "10mL" at bounding box center [835, 369] width 46 height 26
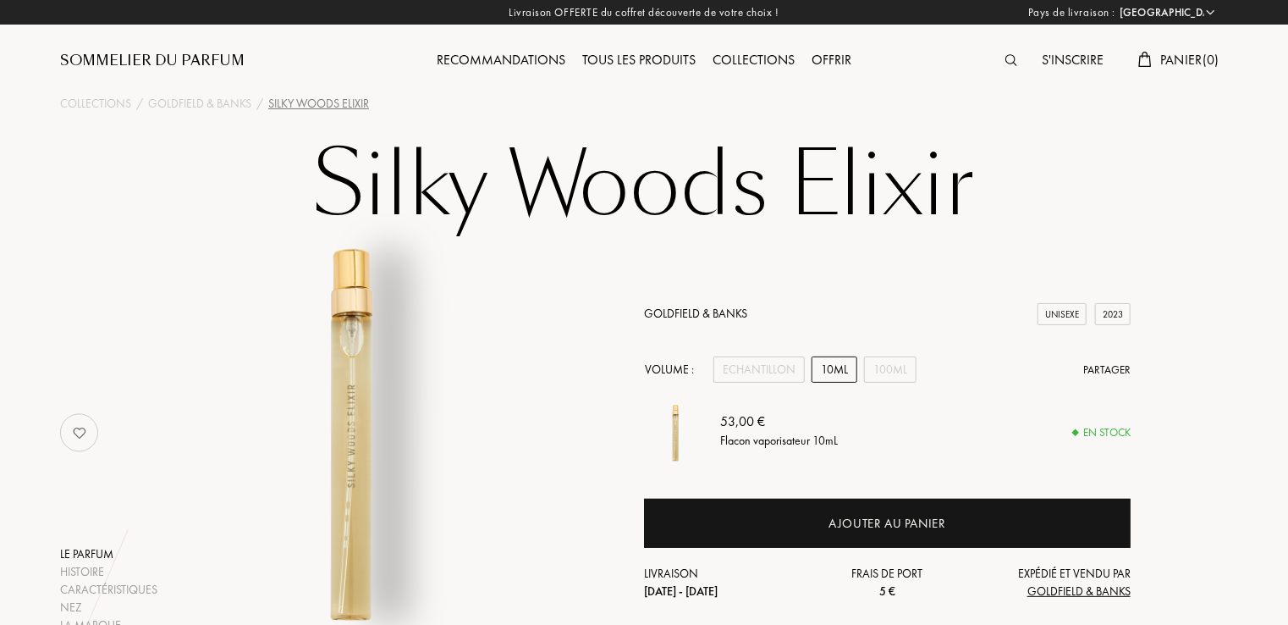
scroll to position [547, 0]
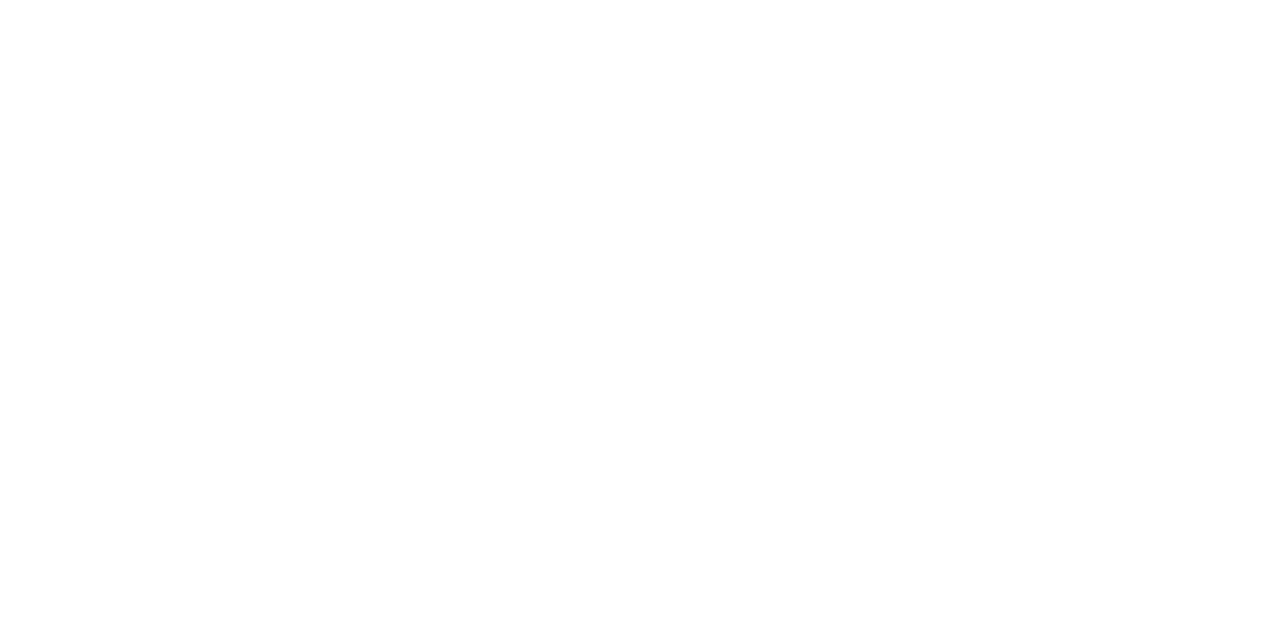
select select "FR"
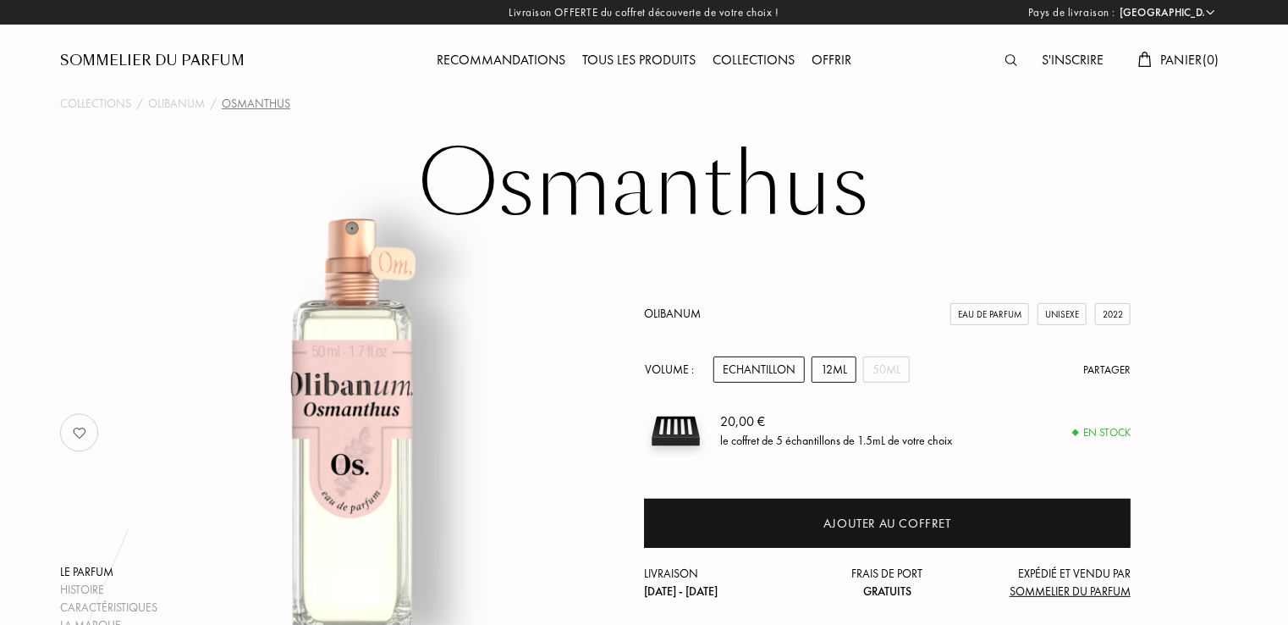
click at [841, 367] on div "12mL" at bounding box center [834, 369] width 45 height 26
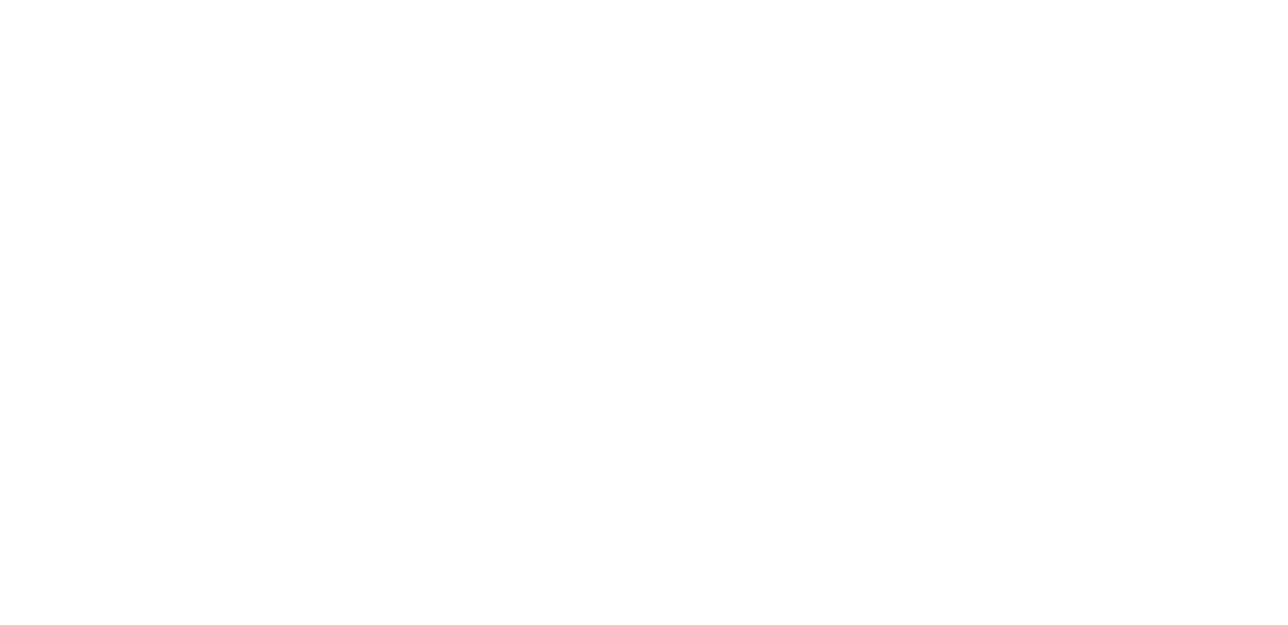
select select "FR"
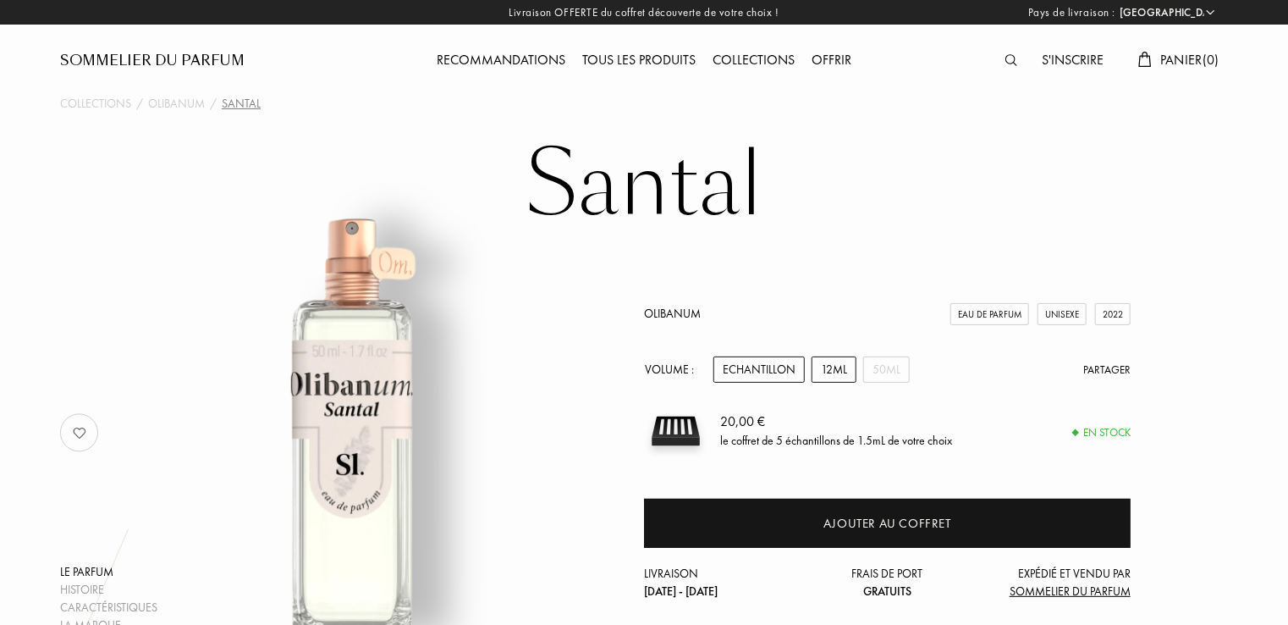
click at [831, 369] on div "12mL" at bounding box center [834, 369] width 45 height 26
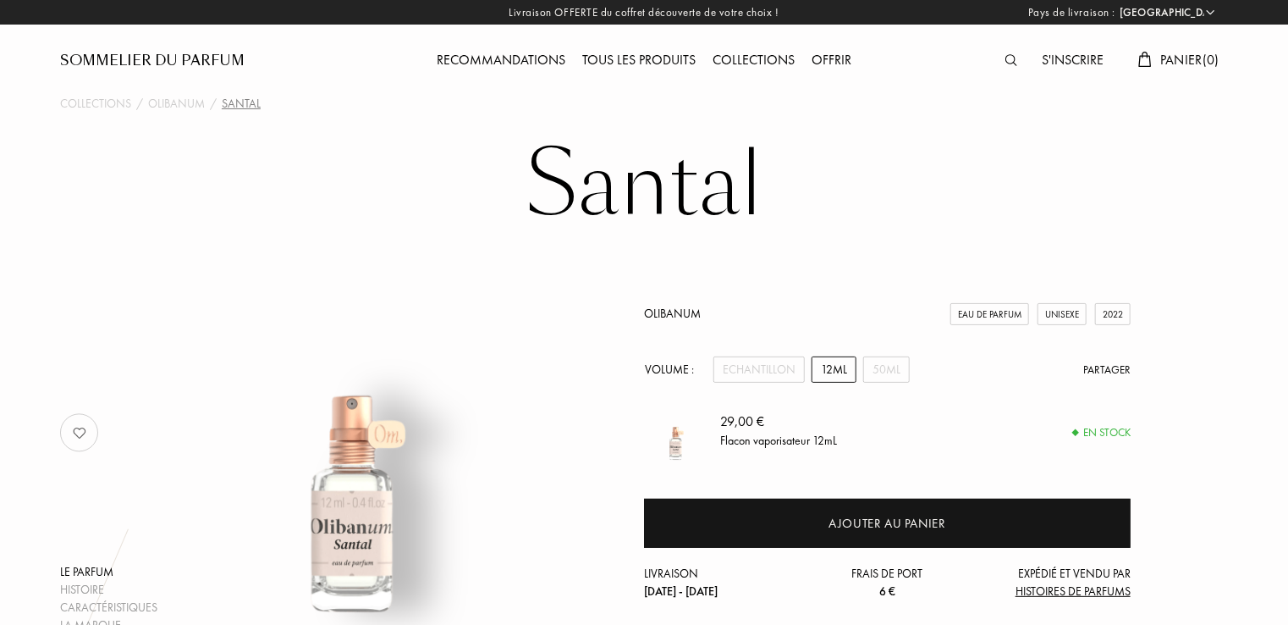
click at [893, 371] on div "50mL" at bounding box center [886, 369] width 47 height 26
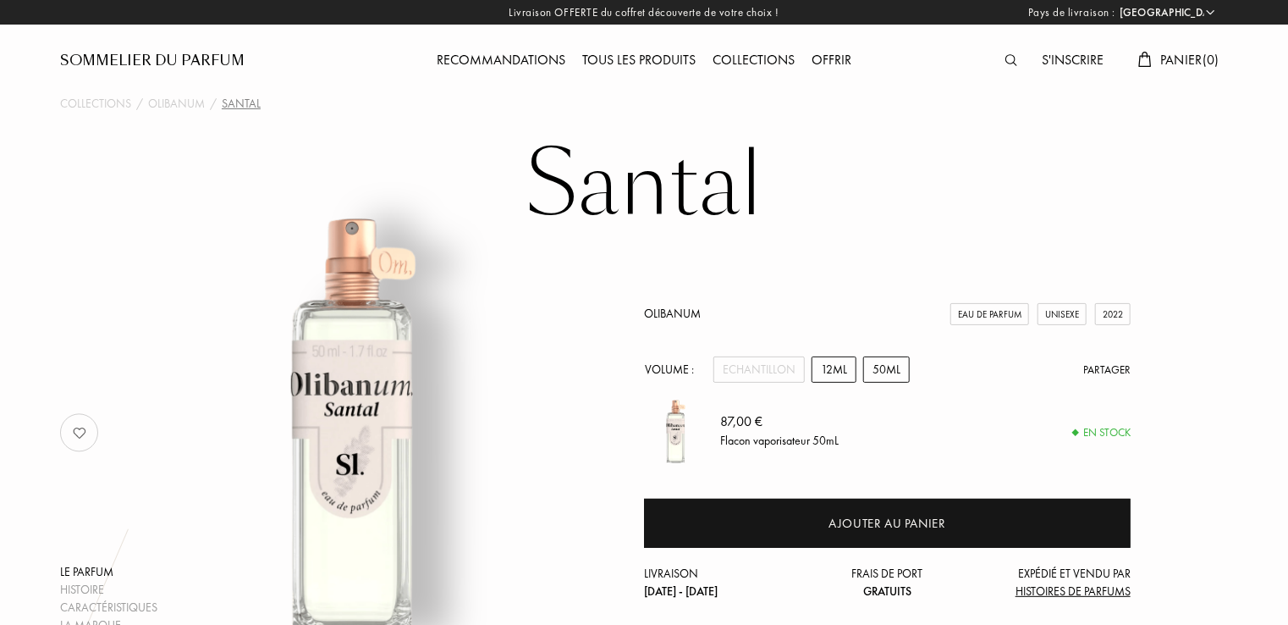
click at [830, 377] on div "12mL" at bounding box center [834, 369] width 45 height 26
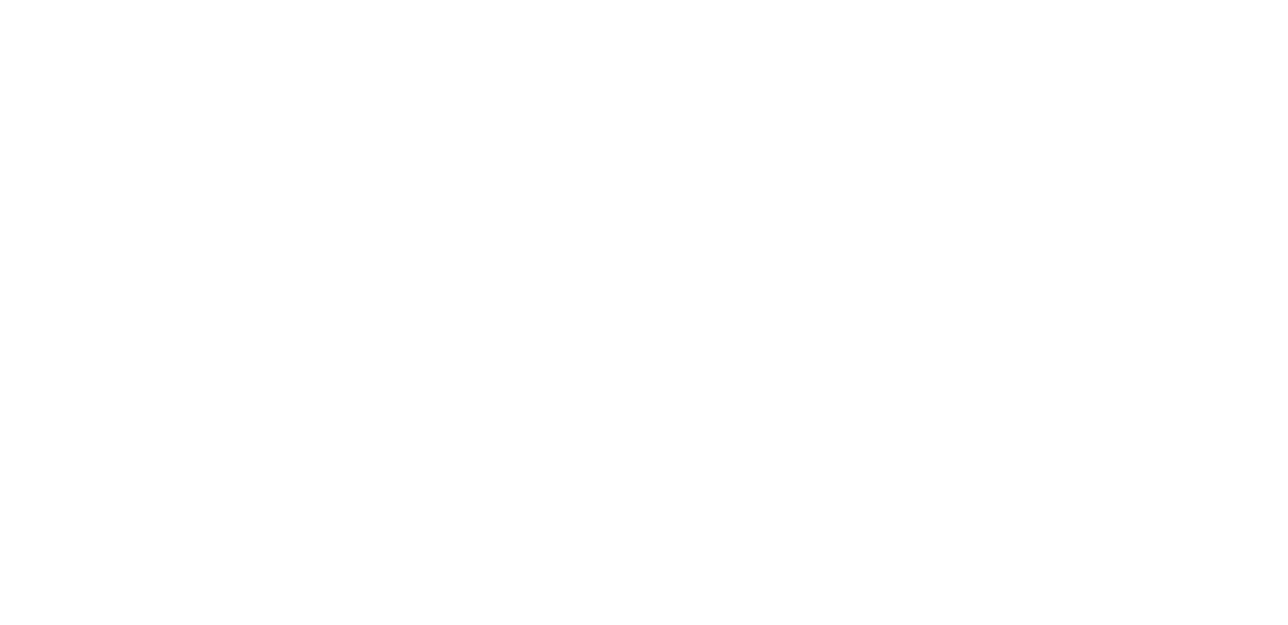
select select "FR"
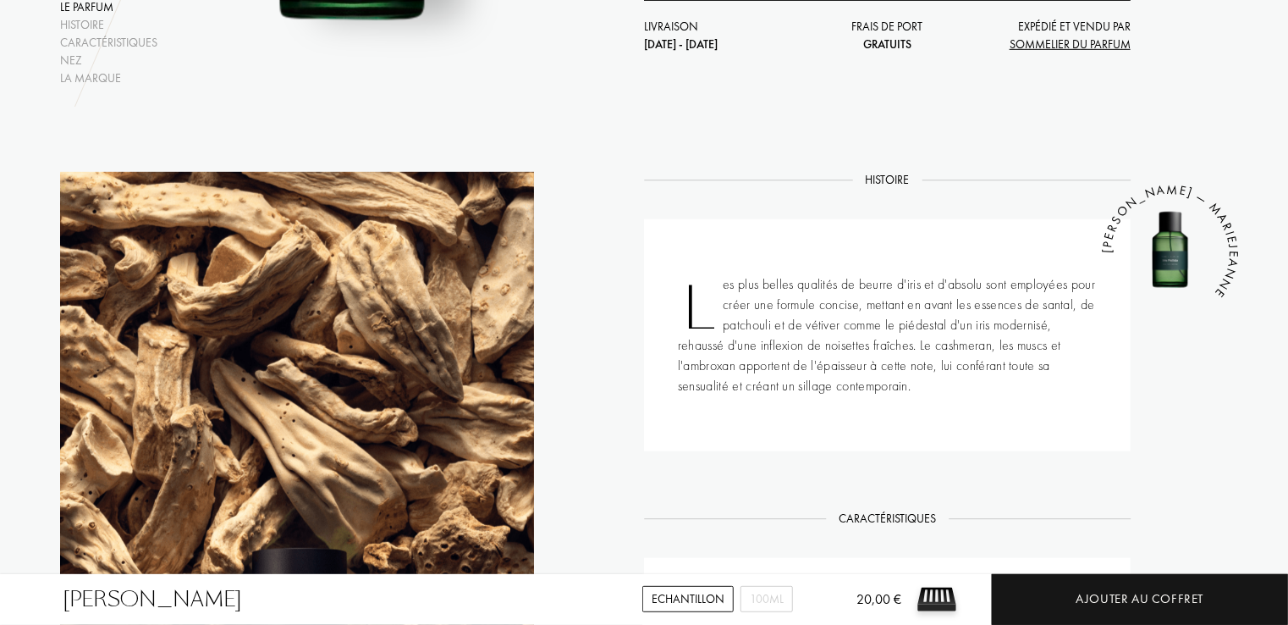
scroll to position [1094, 0]
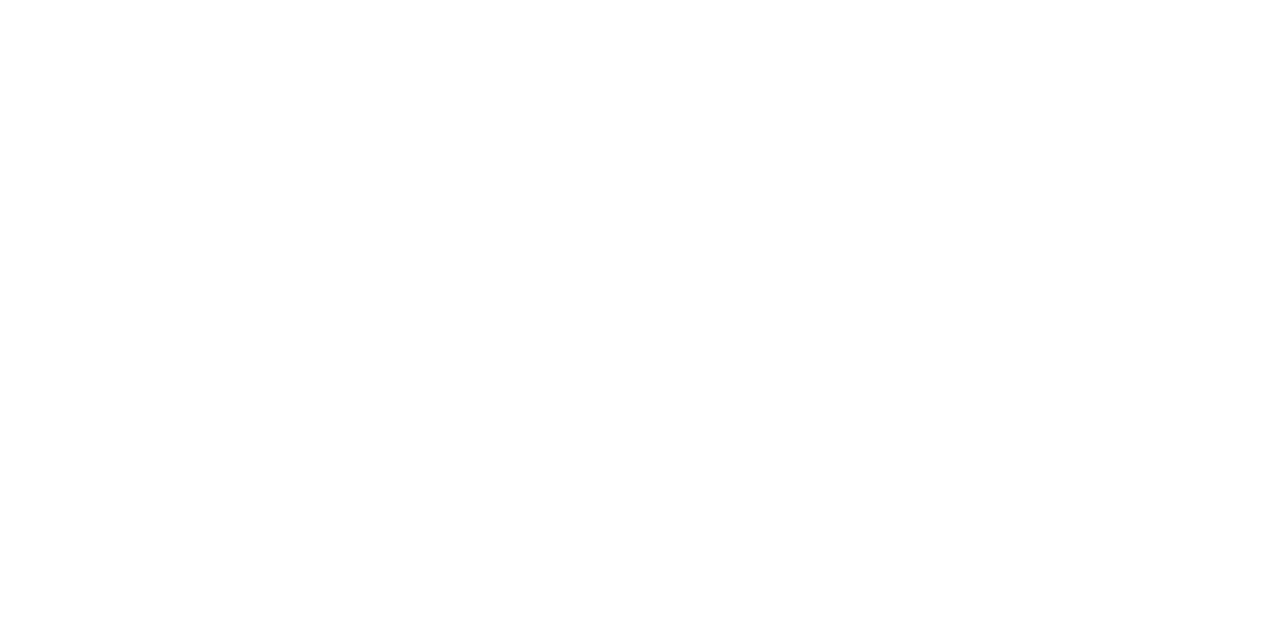
select select "FR"
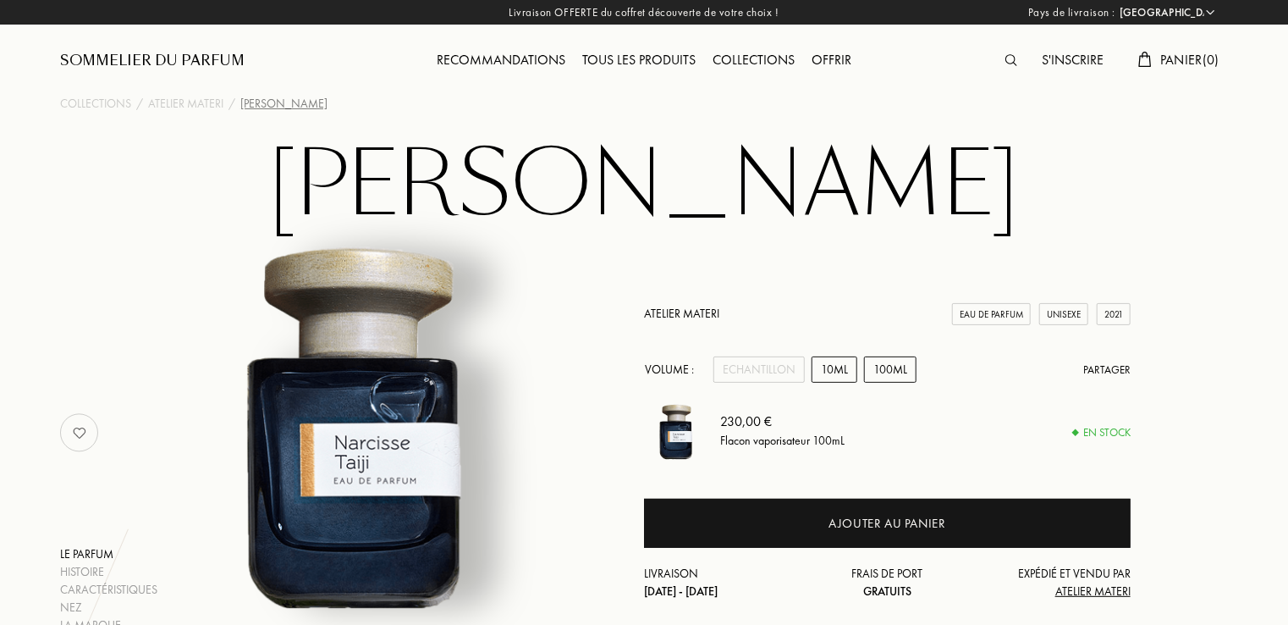
click at [831, 362] on div "10mL" at bounding box center [835, 369] width 46 height 26
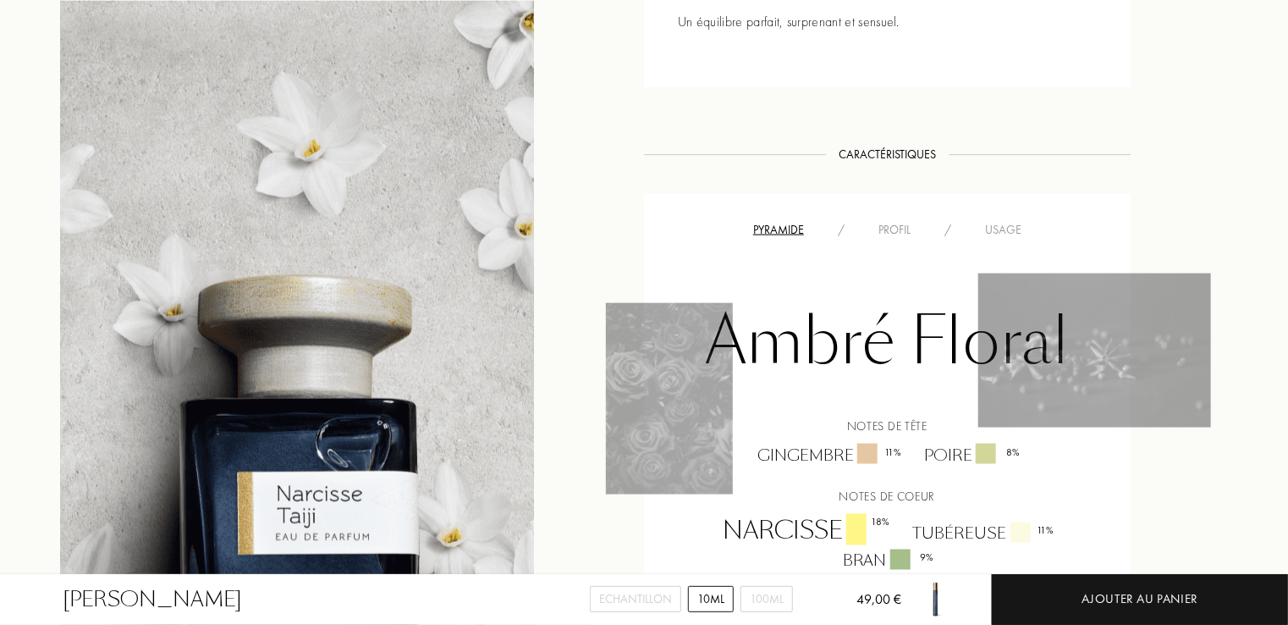
scroll to position [1641, 0]
